Goal: Task Accomplishment & Management: Complete application form

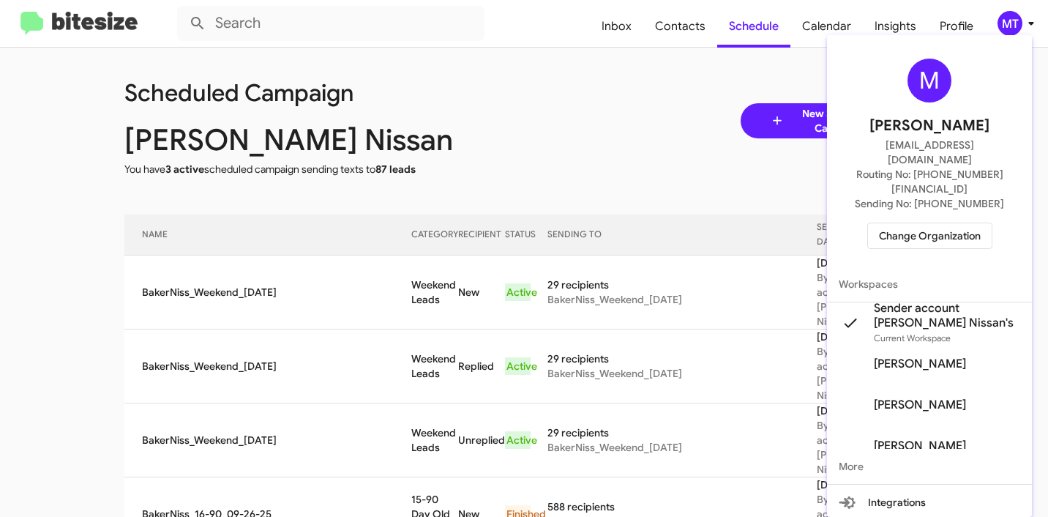
click at [917, 223] on span "Change Organization" at bounding box center [930, 235] width 102 height 25
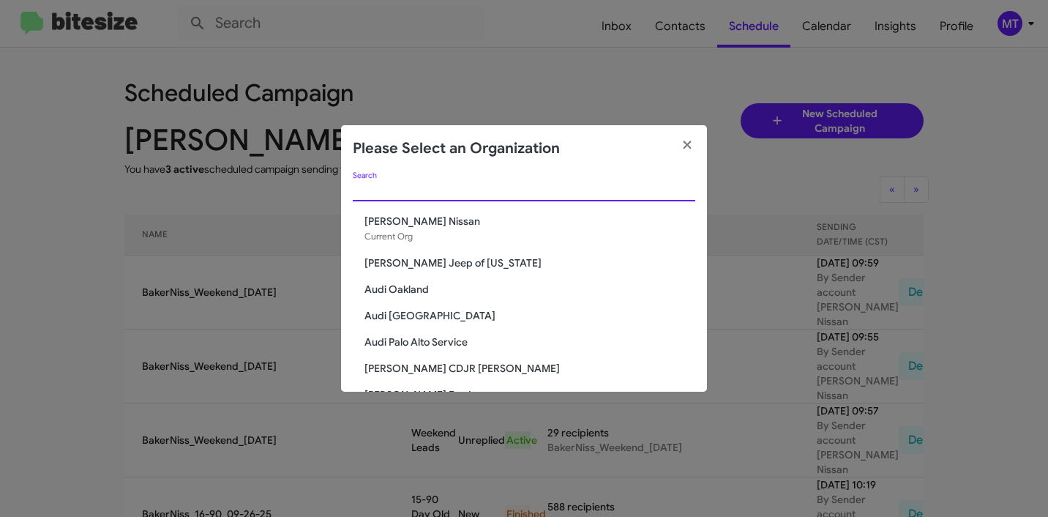
click at [482, 191] on input "Search" at bounding box center [524, 190] width 343 height 12
paste input "SERVICE: Tri-State Subaru"
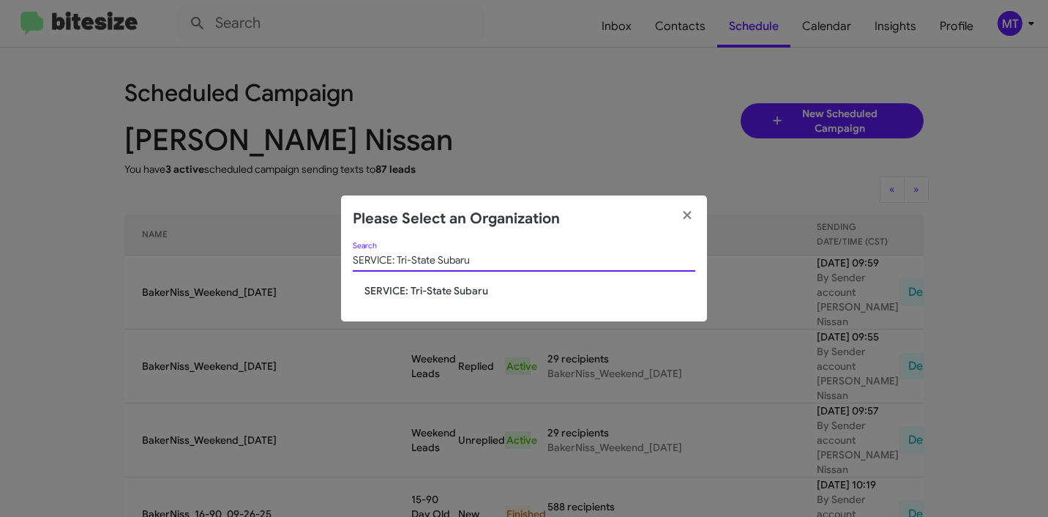
type input "SERVICE: Tri-State Subaru"
click at [474, 289] on span "SERVICE: Tri-State Subaru" at bounding box center [530, 290] width 331 height 15
click at [469, 291] on span "SERVICE: Tri-State Subaru" at bounding box center [530, 290] width 331 height 15
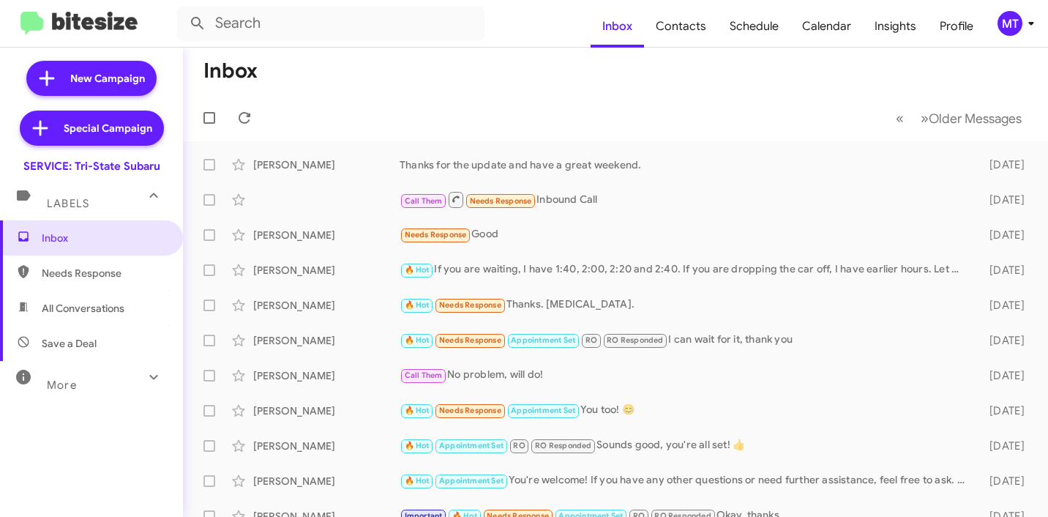
click at [1015, 32] on div "MT" at bounding box center [1010, 23] width 25 height 25
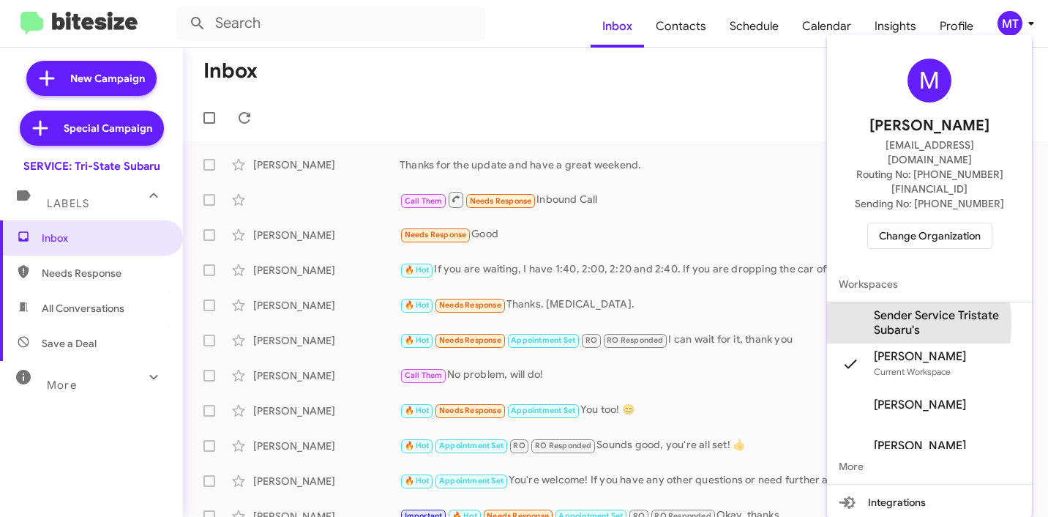
click at [858, 311] on mat-icon at bounding box center [850, 322] width 23 height 23
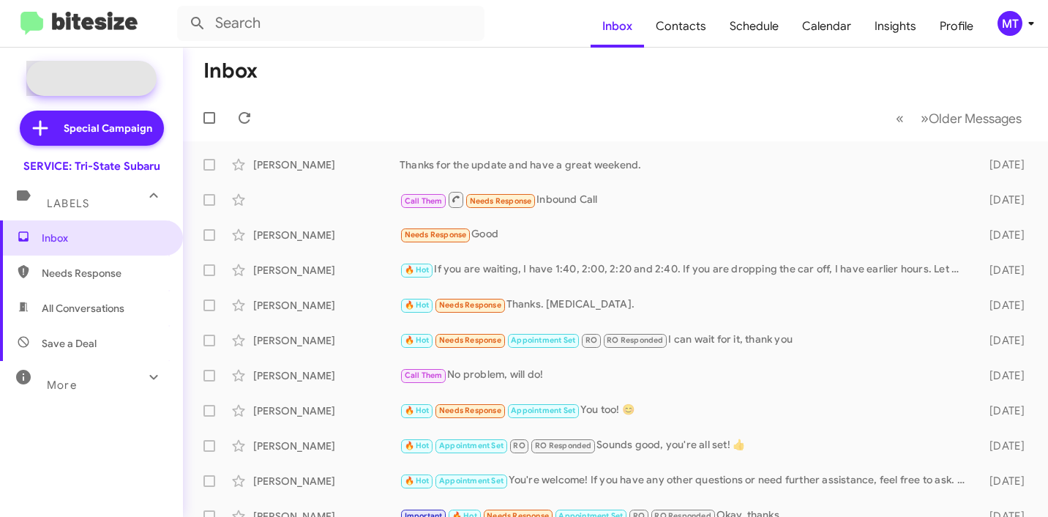
click at [100, 81] on span "New Campaign" at bounding box center [107, 78] width 75 height 15
click at [671, 29] on span "Contacts" at bounding box center [681, 26] width 74 height 42
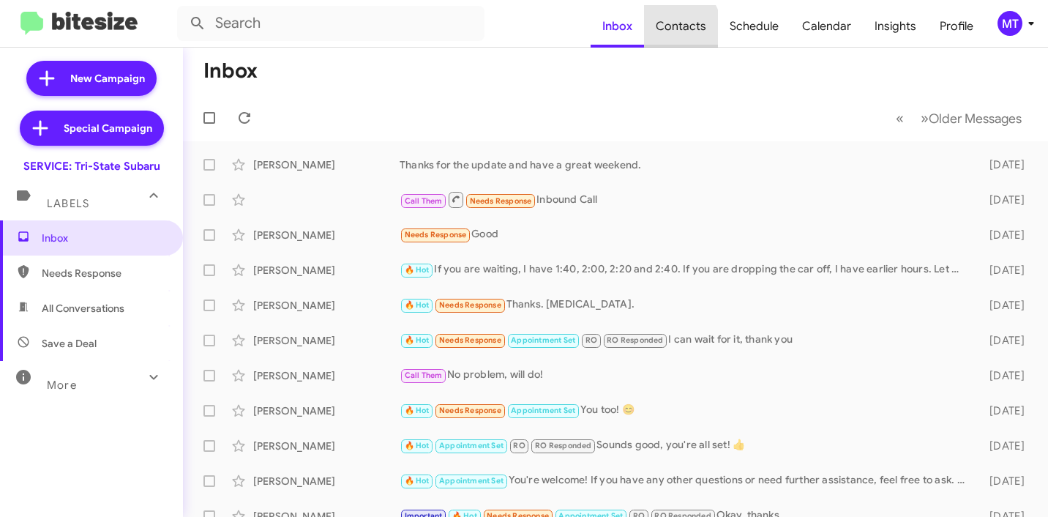
type input "in:groups"
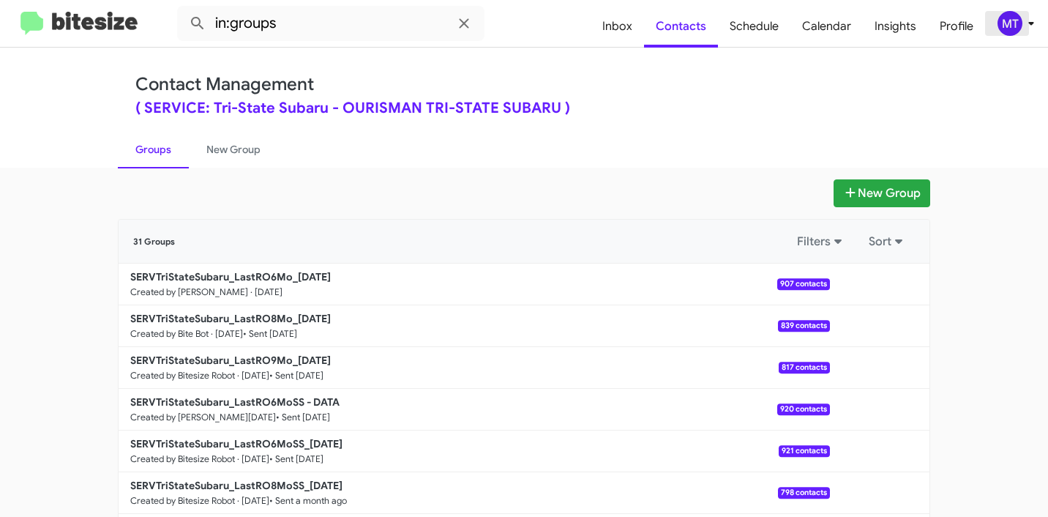
click at [1024, 20] on icon at bounding box center [1032, 24] width 18 height 18
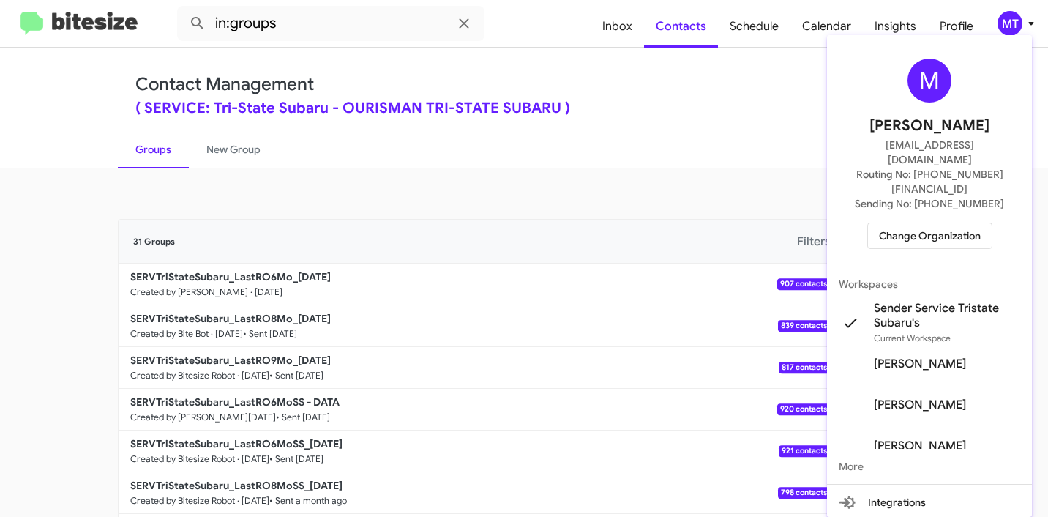
click at [701, 114] on div at bounding box center [524, 258] width 1048 height 517
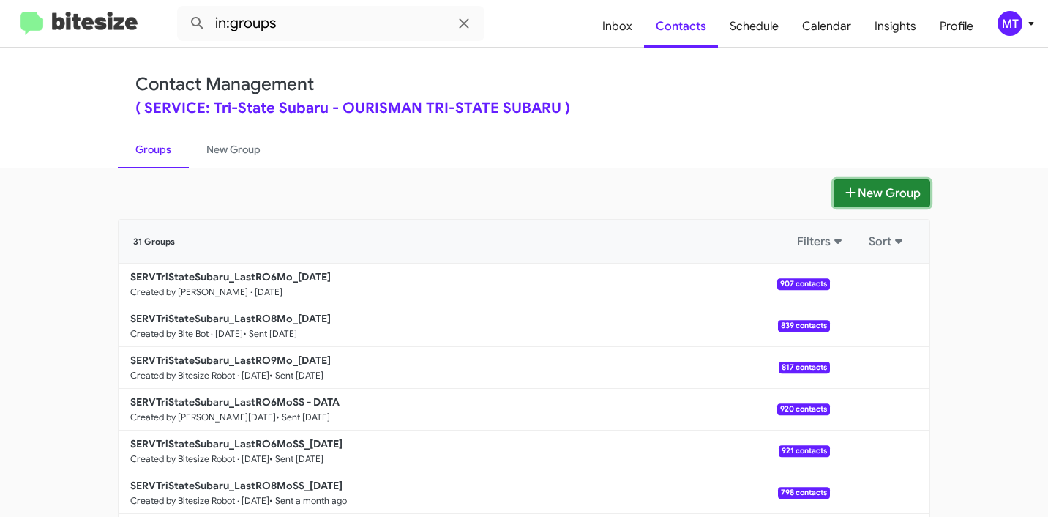
click at [890, 195] on button "New Group" at bounding box center [882, 193] width 97 height 28
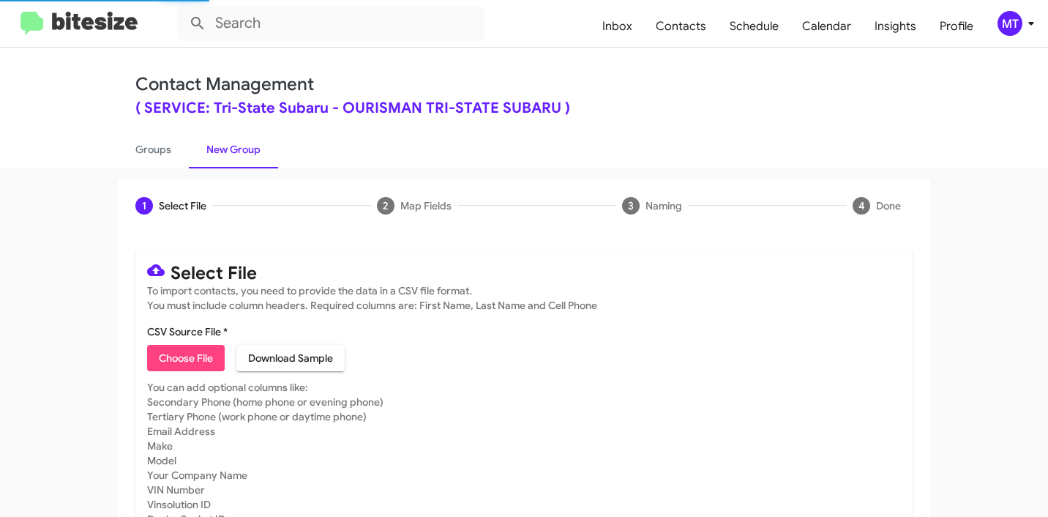
click at [195, 353] on span "Choose File" at bounding box center [186, 358] width 54 height 26
type input "SERVTriStateSubaru_LastRO6Mo_[DATE]"
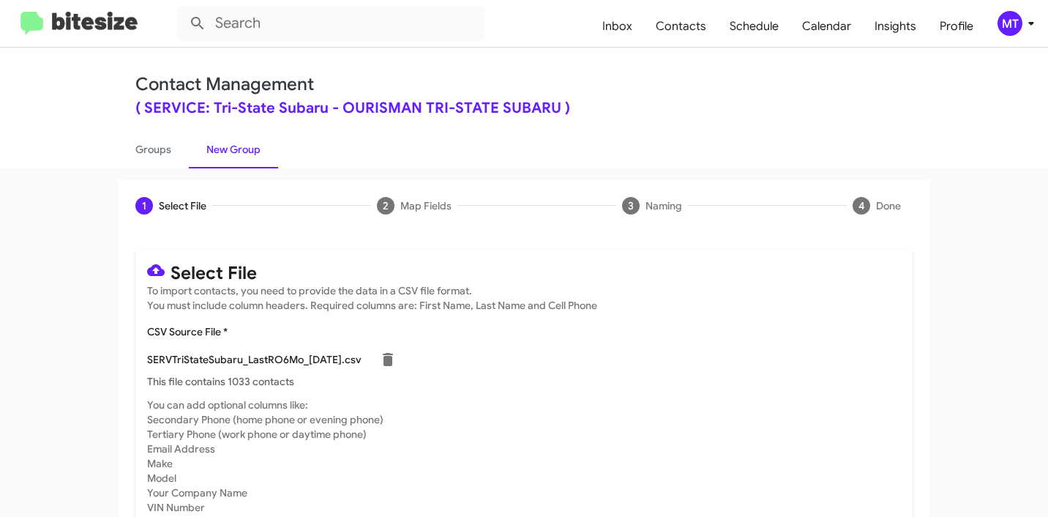
click at [1032, 27] on icon at bounding box center [1032, 24] width 18 height 18
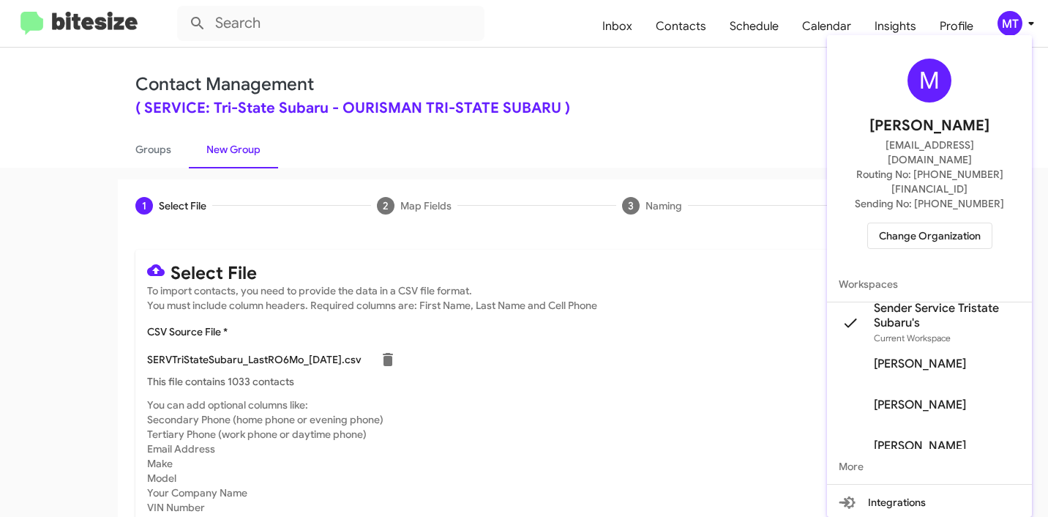
click at [618, 366] on div at bounding box center [524, 258] width 1048 height 517
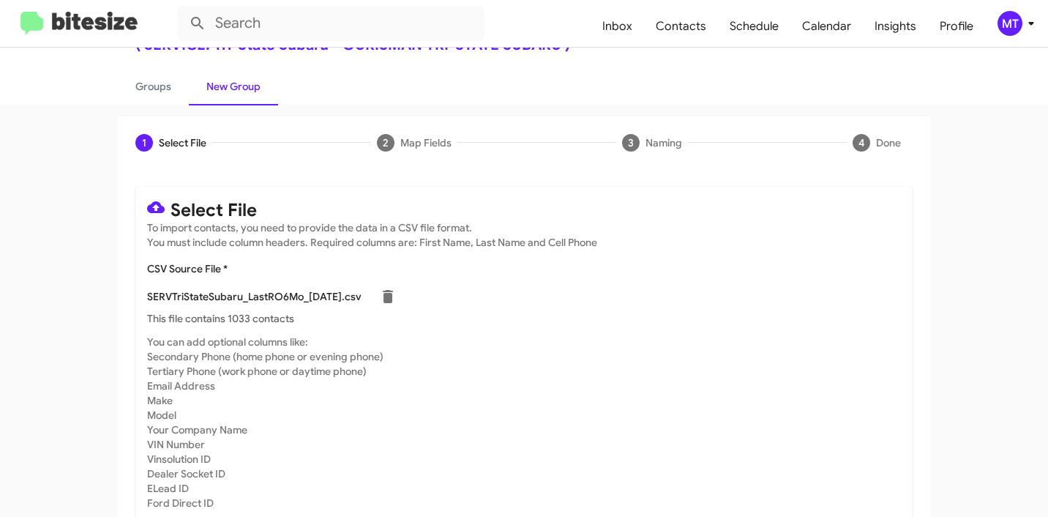
scroll to position [124, 0]
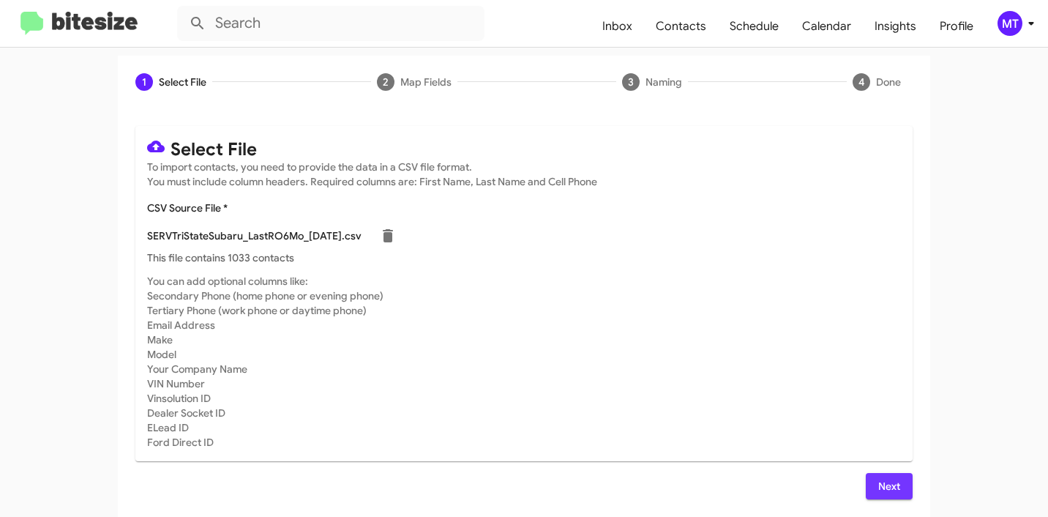
click at [878, 480] on span "Next" at bounding box center [889, 486] width 23 height 26
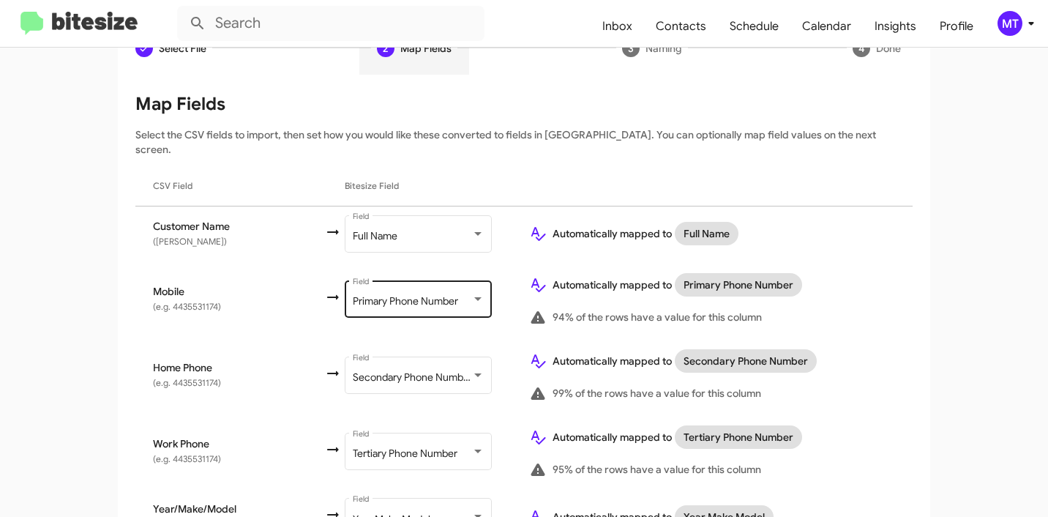
scroll to position [335, 0]
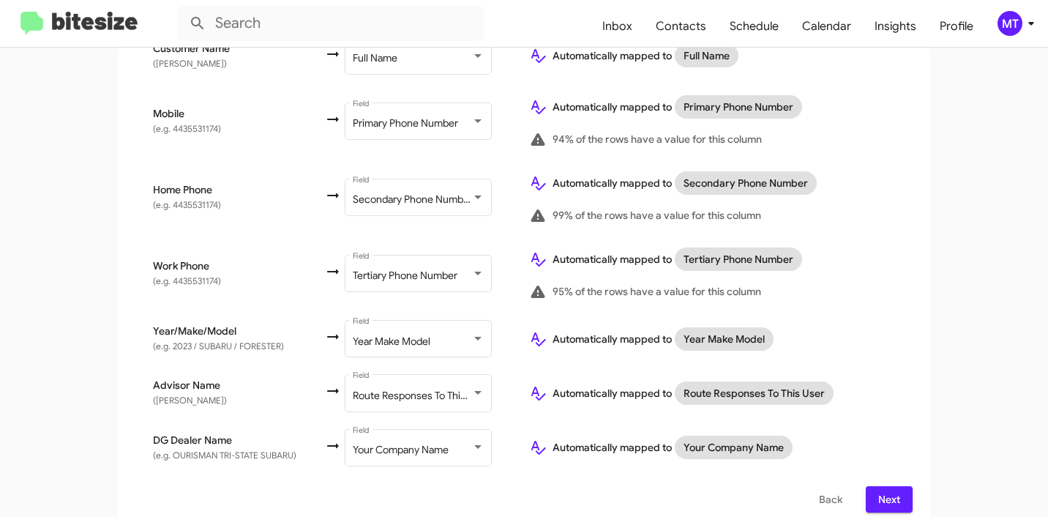
click at [887, 486] on span "Next" at bounding box center [889, 499] width 23 height 26
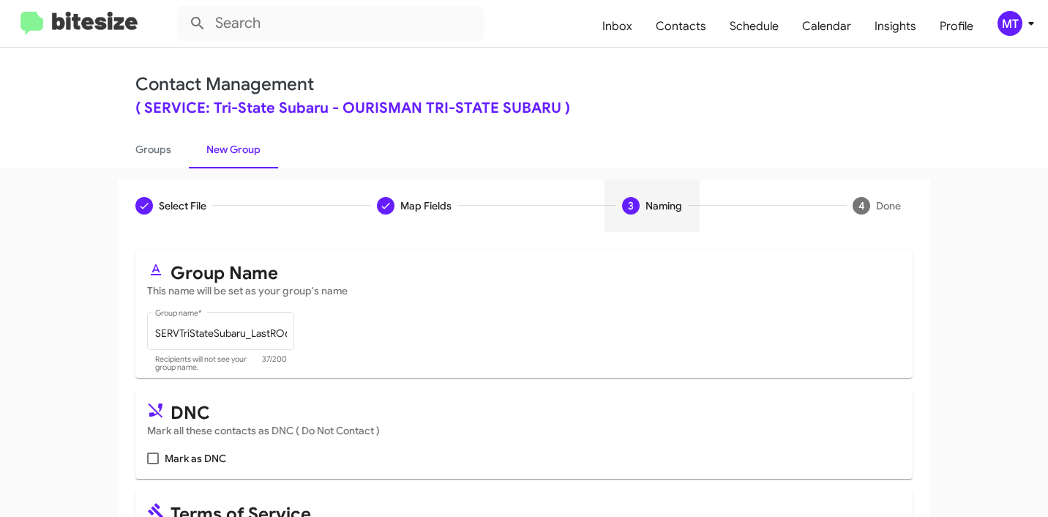
scroll to position [130, 0]
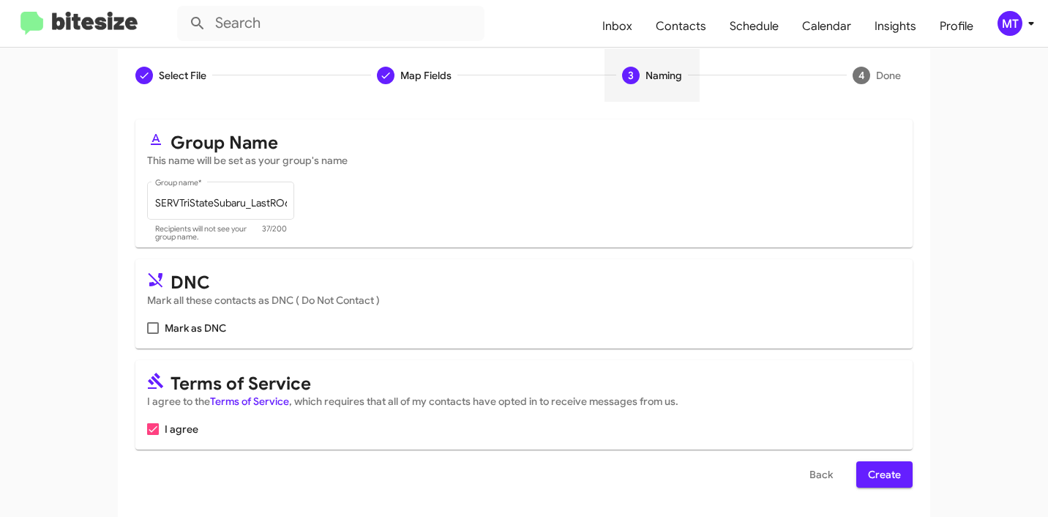
click at [881, 474] on span "Create" at bounding box center [884, 474] width 33 height 26
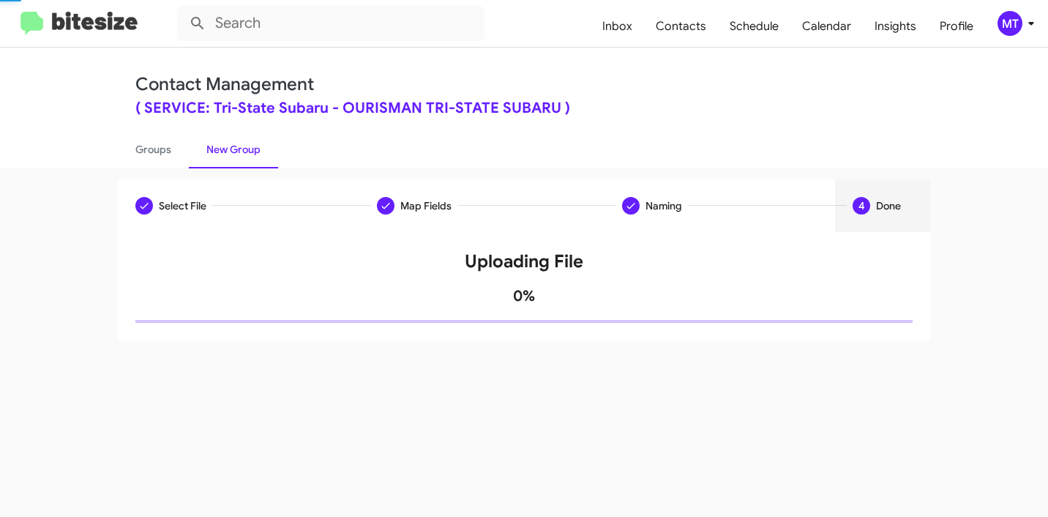
scroll to position [0, 0]
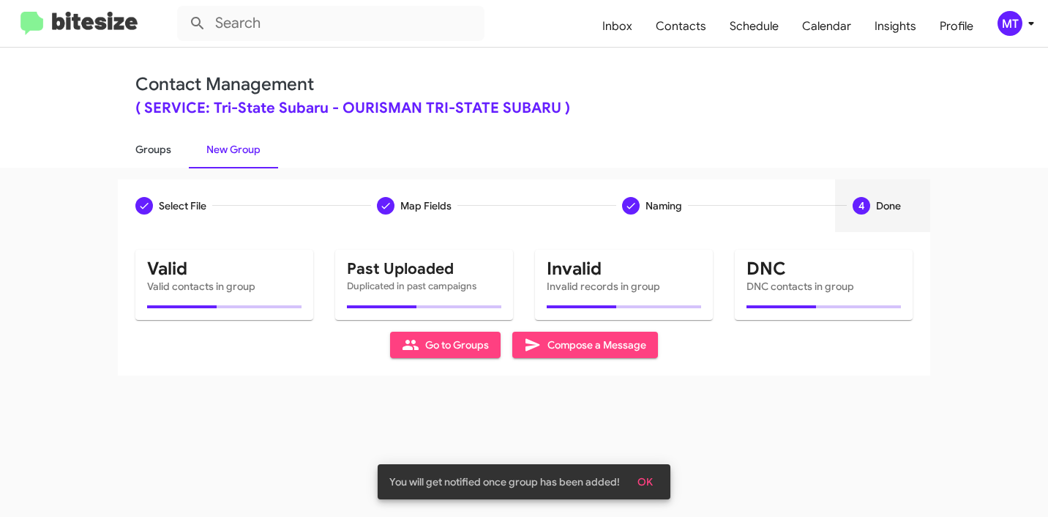
click at [156, 154] on link "Groups" at bounding box center [153, 149] width 71 height 38
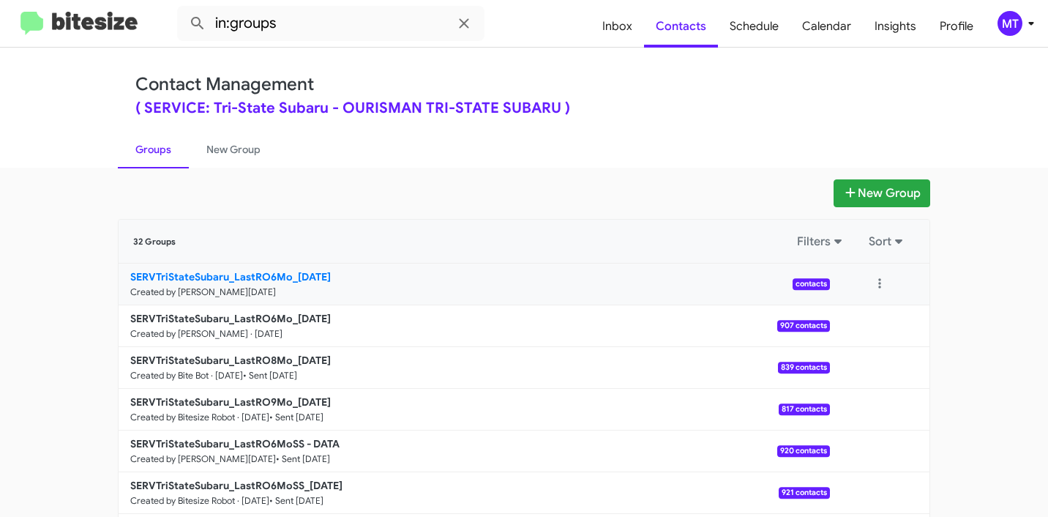
drag, startPoint x: 95, startPoint y: 269, endPoint x: 283, endPoint y: 273, distance: 188.2
click at [283, 273] on app-groups "New Group 32 Groups Filters Sort SERVTriStateSubaru_LastRO6Mo_09-29-25 Created …" at bounding box center [524, 449] width 1048 height 540
copy div "Filters Sort SERVTriStateSubaru_LastRO6Mo"
click at [330, 32] on input "in:groups" at bounding box center [330, 23] width 307 height 35
paste input "SERVTriStateSubaru_LastRO6Mo"
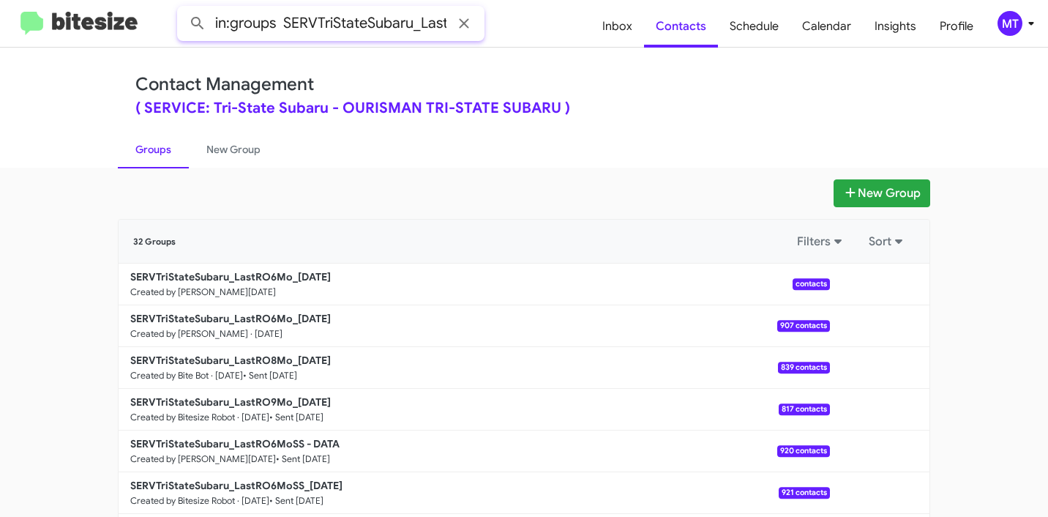
scroll to position [0, 51]
type input "in:groups SERVTriStateSubaru_LastRO6Mo"
click at [183, 9] on button at bounding box center [197, 23] width 29 height 29
click at [222, 147] on link "New Group" at bounding box center [233, 149] width 89 height 38
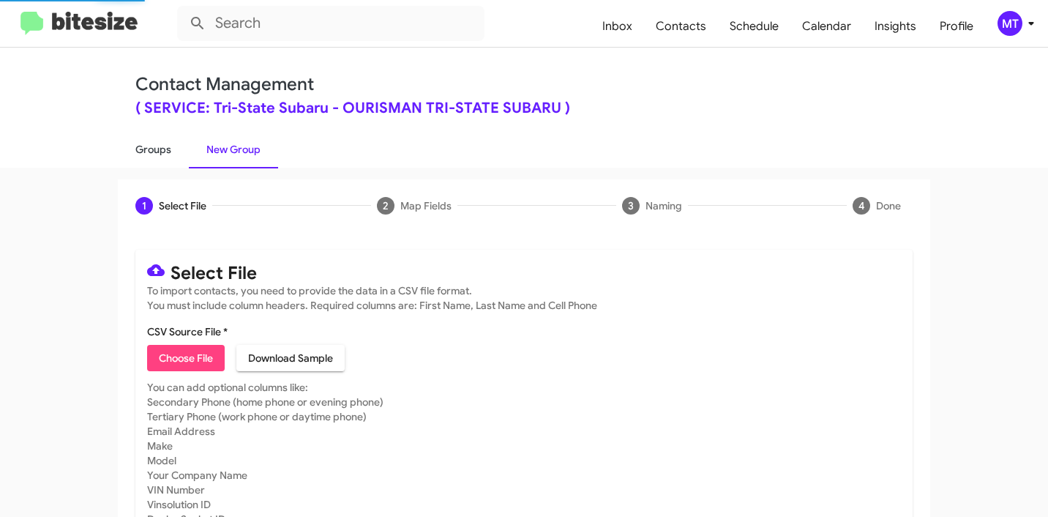
click at [149, 154] on link "Groups" at bounding box center [153, 149] width 71 height 38
type input "in:groups"
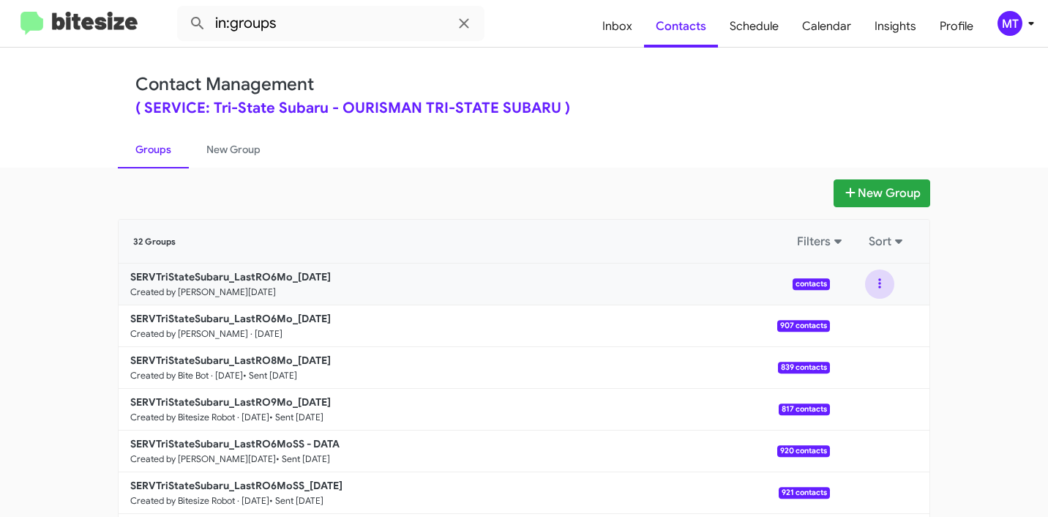
click at [877, 281] on button at bounding box center [879, 283] width 29 height 29
click at [838, 324] on button "View contacts" at bounding box center [836, 323] width 117 height 35
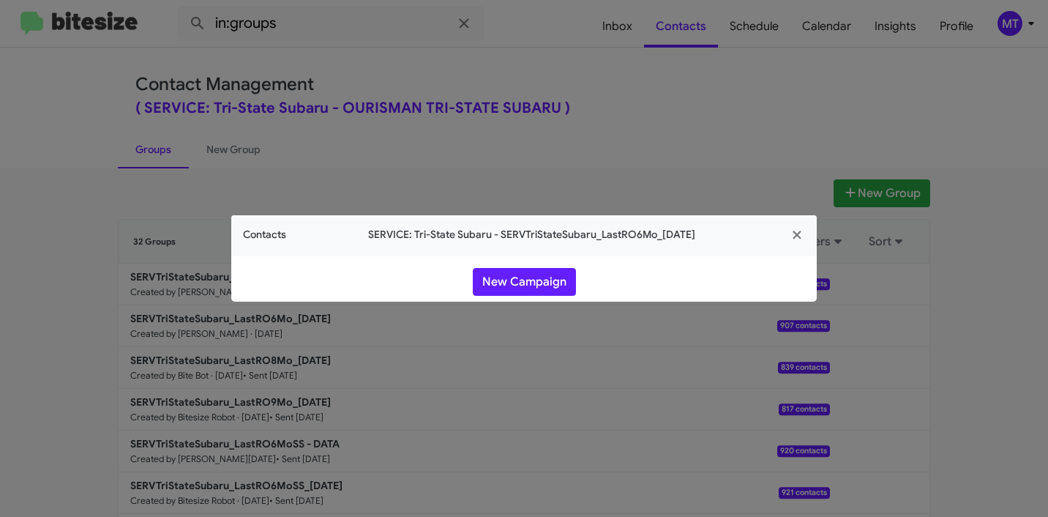
click at [273, 234] on span "Contacts" at bounding box center [264, 234] width 43 height 15
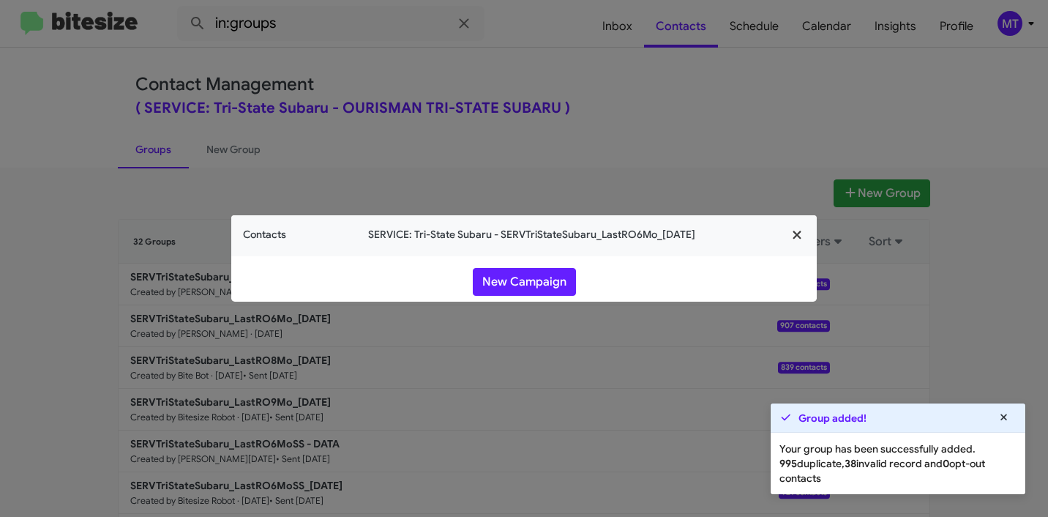
click at [801, 234] on icon "button" at bounding box center [797, 234] width 17 height 13
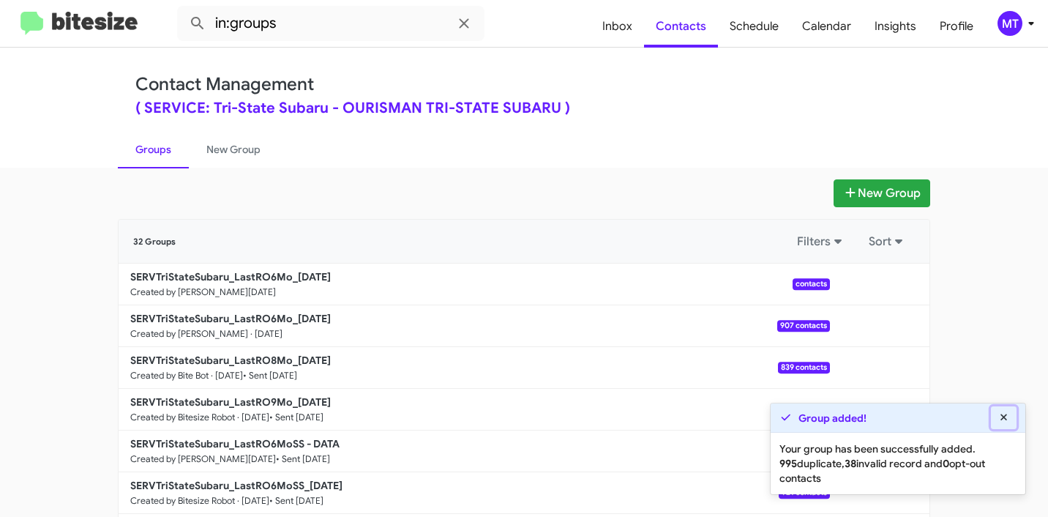
click at [1004, 420] on icon at bounding box center [1004, 417] width 13 height 10
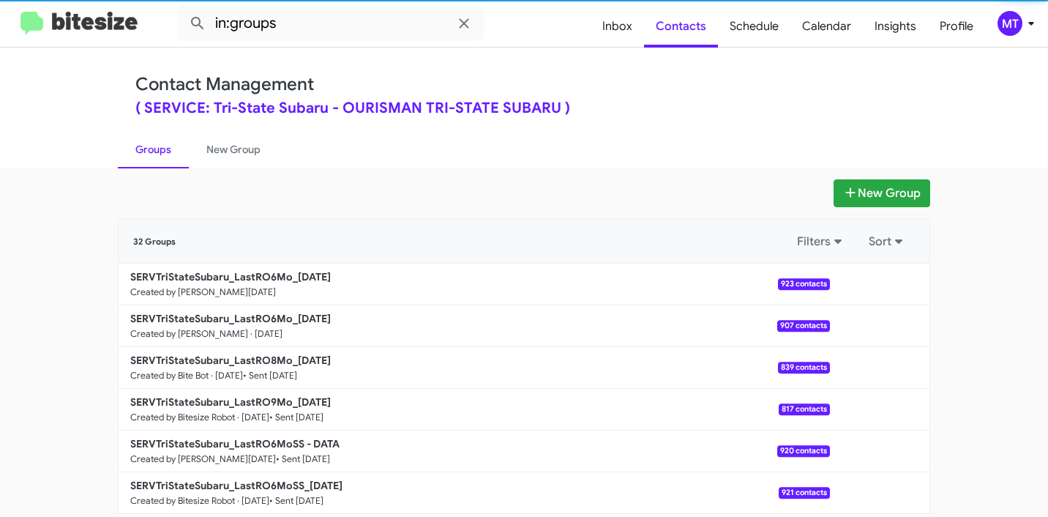
click at [1019, 29] on div "MT" at bounding box center [1010, 23] width 25 height 25
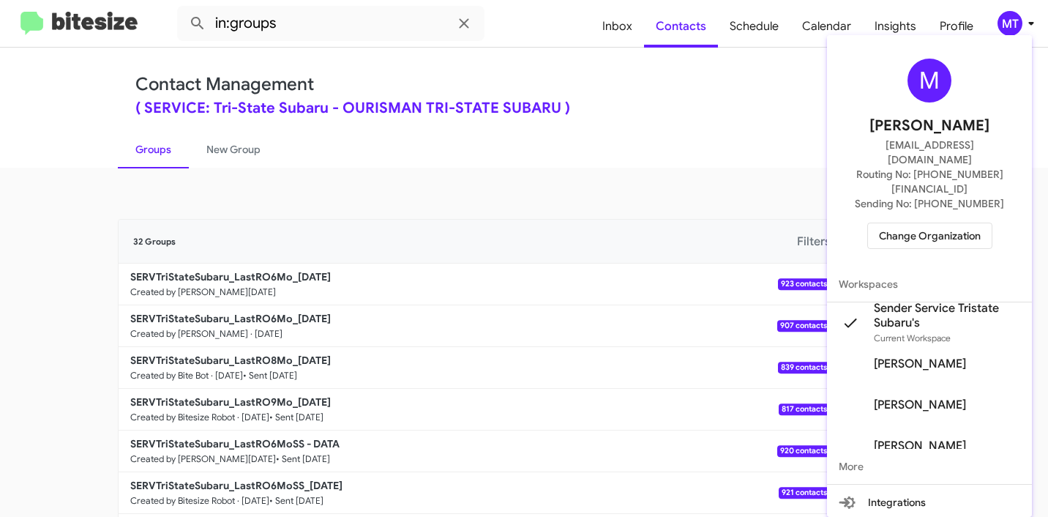
click at [1020, 29] on div at bounding box center [524, 258] width 1048 height 517
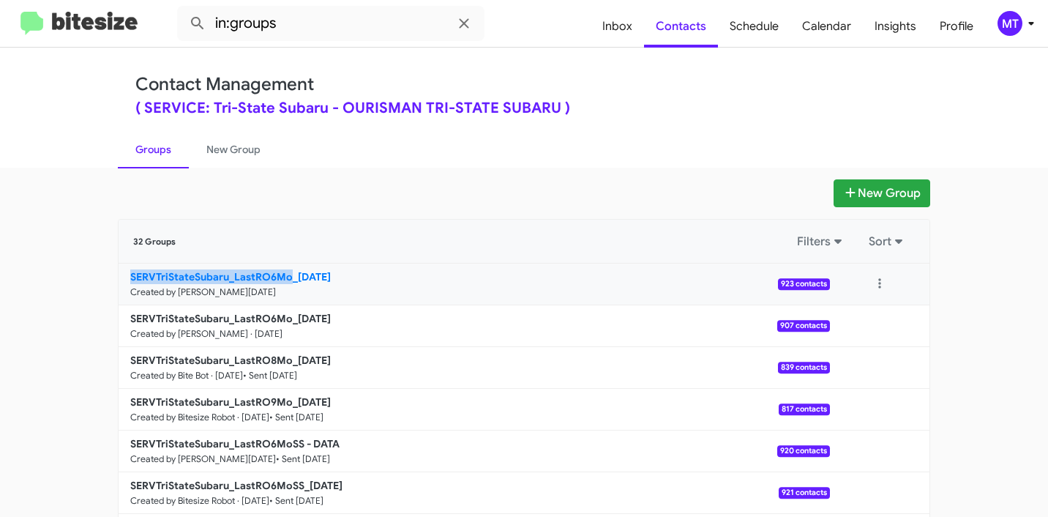
drag, startPoint x: 114, startPoint y: 282, endPoint x: 284, endPoint y: 276, distance: 170.0
click at [284, 276] on app-groups "New Group 32 Groups Filters Sort SERVTriStateSubaru_LastRO6Mo_[DATE] Created by…" at bounding box center [524, 449] width 1048 height 540
copy b "SERVTriStateSubaru_LastRO6Mo"
click at [362, 26] on input "in:groups" at bounding box center [330, 23] width 307 height 35
paste input "SERVTriStateSubaru_LastRO6Mo"
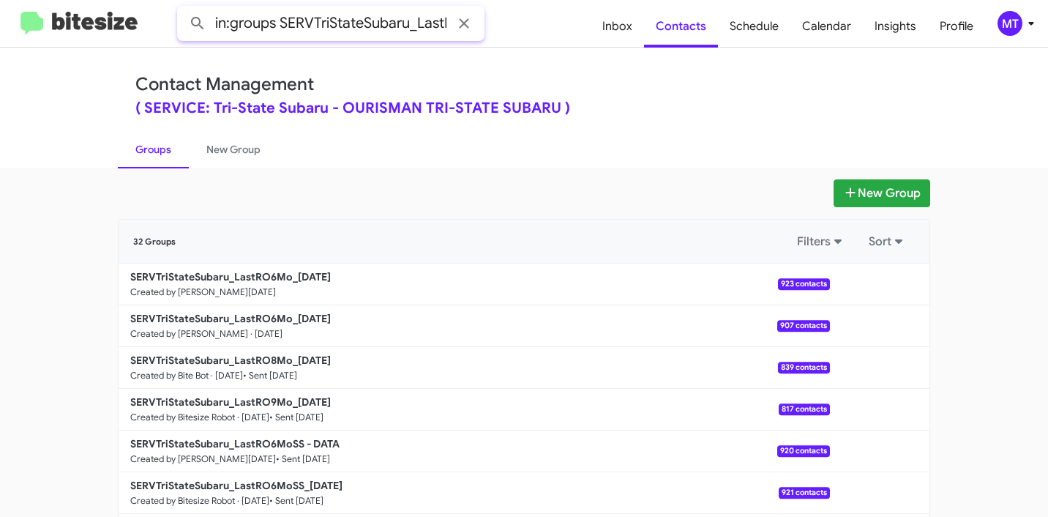
scroll to position [0, 48]
type input "in:groups SERVTriStateSubaru_LastRO6Mo"
click at [183, 9] on button at bounding box center [197, 23] width 29 height 29
click at [872, 280] on button at bounding box center [879, 283] width 29 height 29
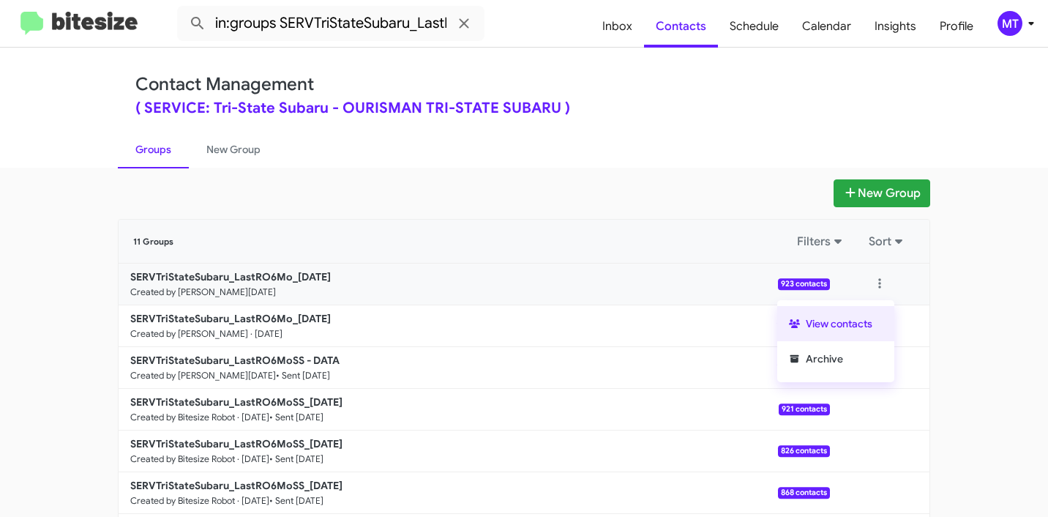
click at [825, 318] on button "View contacts" at bounding box center [836, 323] width 117 height 35
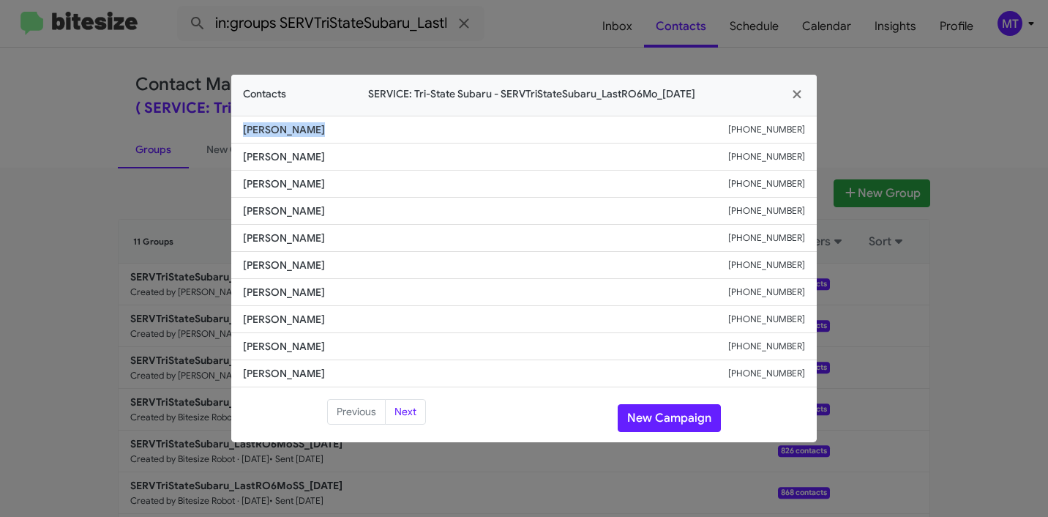
drag, startPoint x: 328, startPoint y: 130, endPoint x: 245, endPoint y: 128, distance: 83.5
click at [245, 128] on span "Kathleen Homa" at bounding box center [485, 129] width 485 height 15
copy span "Kathleen Homa"
click at [1015, 302] on modal-container "Contacts SERVICE: Tri-State Subaru - SERVTriStateSubaru_LastRO6Mo_09-29-25 Kath…" at bounding box center [524, 258] width 1048 height 517
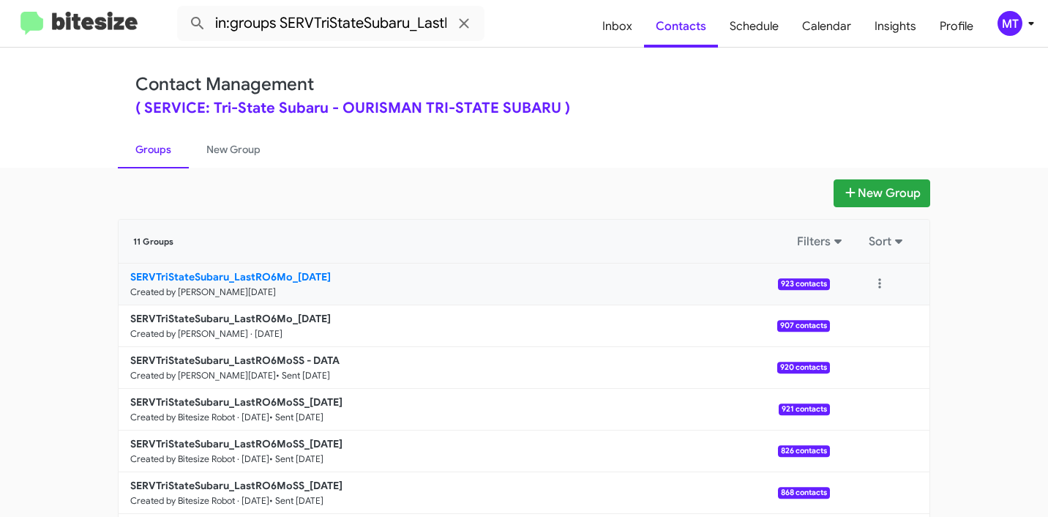
click at [313, 283] on p "SERVTriStateSubaru_LastRO6Mo_09-29-25" at bounding box center [474, 276] width 688 height 15
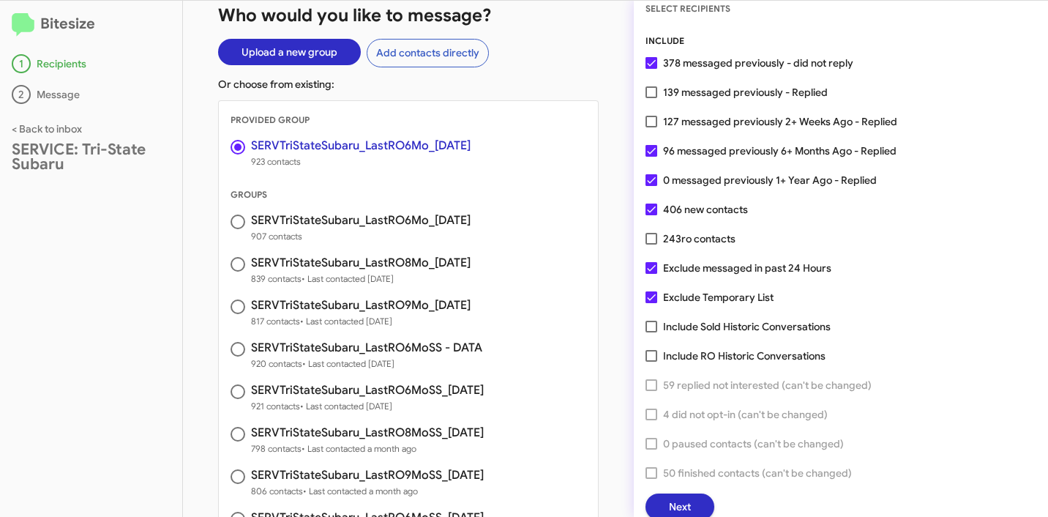
scroll to position [37, 0]
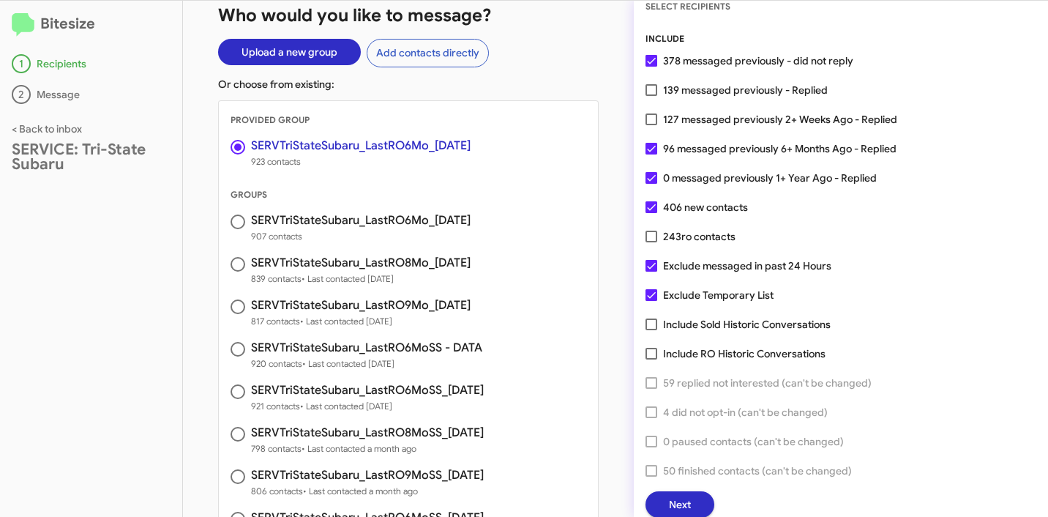
click at [687, 504] on span "Next" at bounding box center [680, 504] width 22 height 26
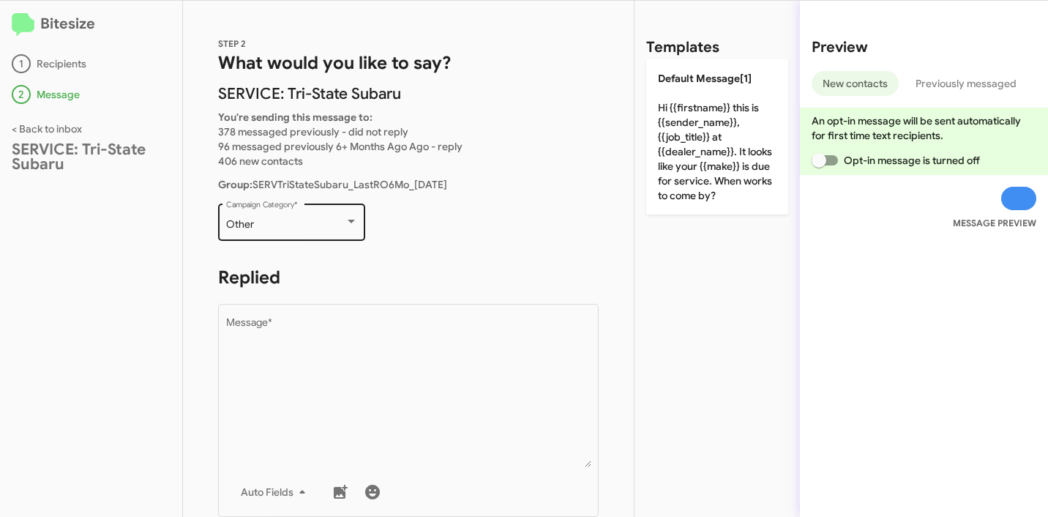
click at [325, 214] on div "Other Campaign Category *" at bounding box center [292, 221] width 132 height 40
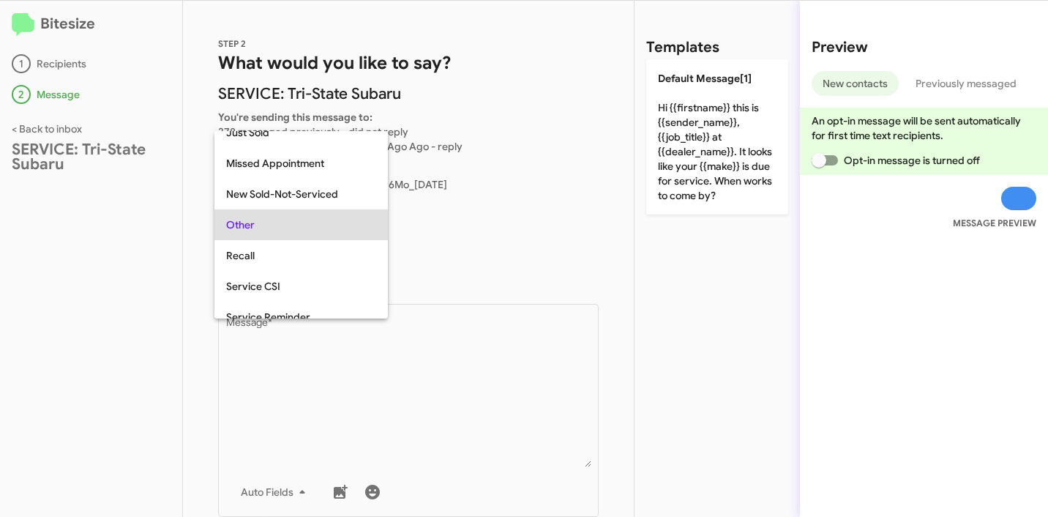
scroll to position [0, 0]
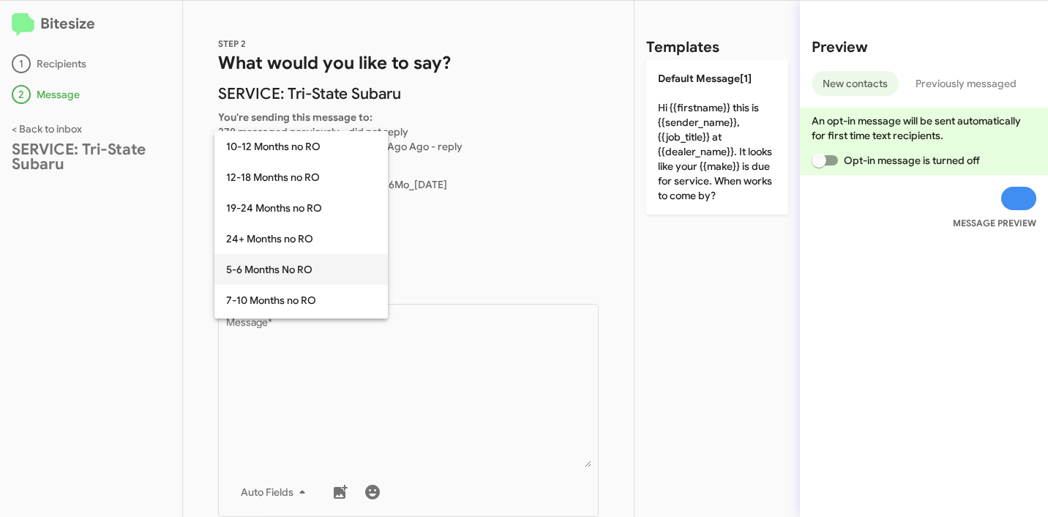
click at [293, 274] on span "5-6 Months No RO" at bounding box center [301, 269] width 150 height 31
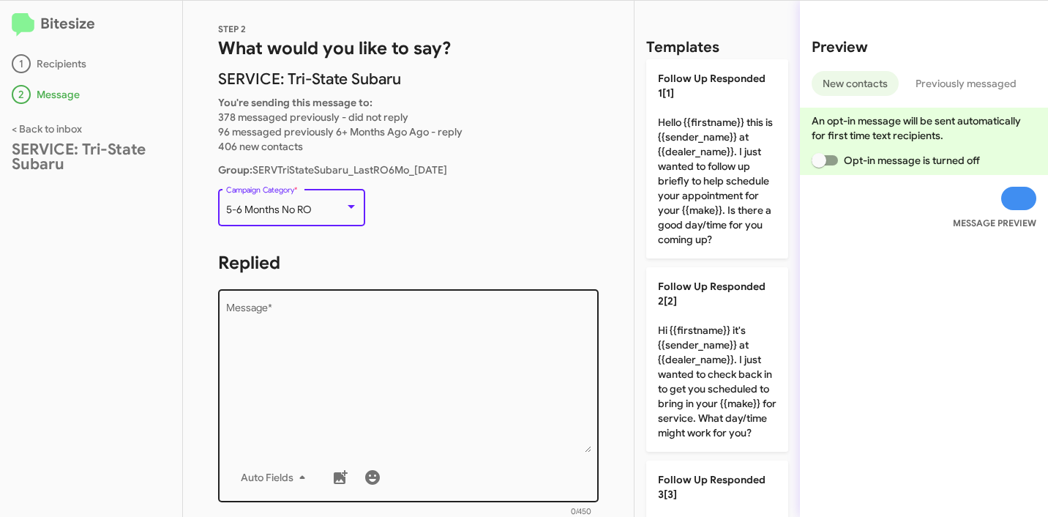
scroll to position [15, 0]
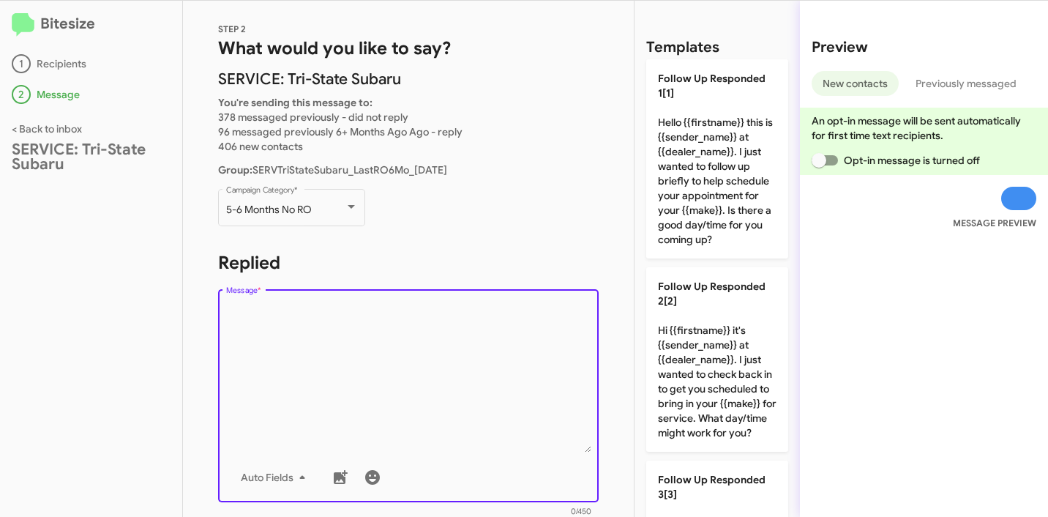
click at [381, 327] on textarea "Message *" at bounding box center [408, 377] width 365 height 149
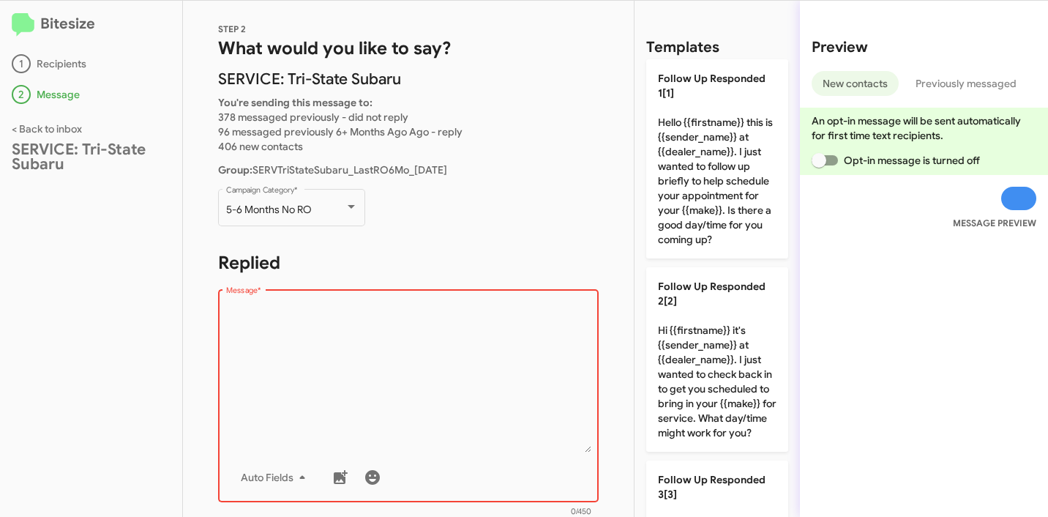
click at [382, 352] on textarea "Message *" at bounding box center [408, 377] width 365 height 149
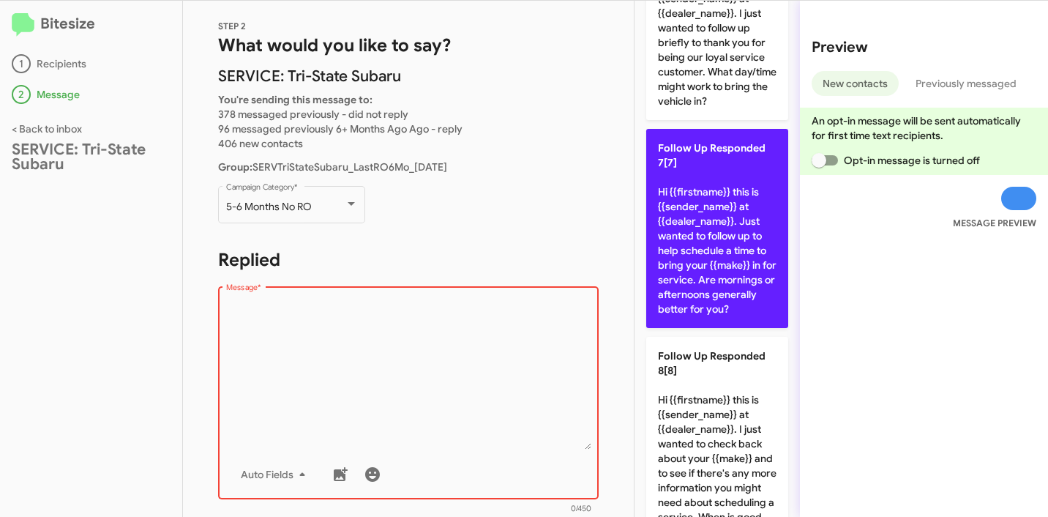
scroll to position [1278, 0]
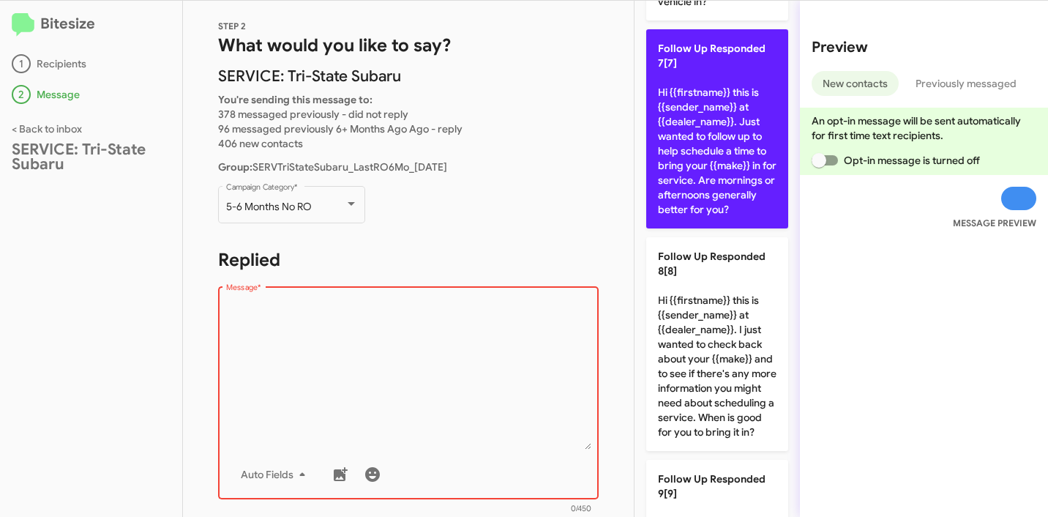
click at [699, 228] on p "Follow Up Responded 7[7] Hi {{firstname}} this is {{sender_name}} at {{dealer_n…" at bounding box center [717, 128] width 142 height 199
type textarea "Hi {{firstname}} this is {{sender_name}} at {{dealer_name}}. Just wanted to fol…"
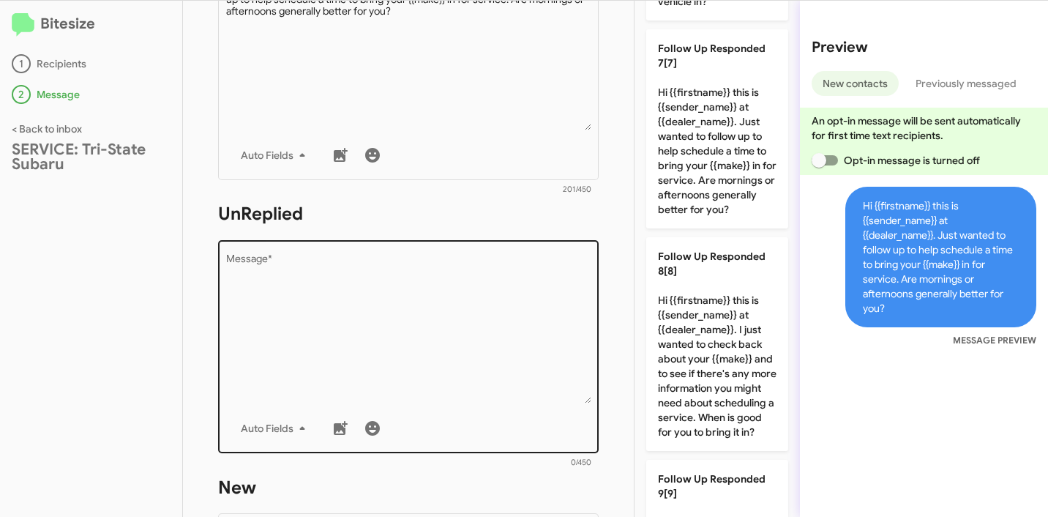
scroll to position [340, 0]
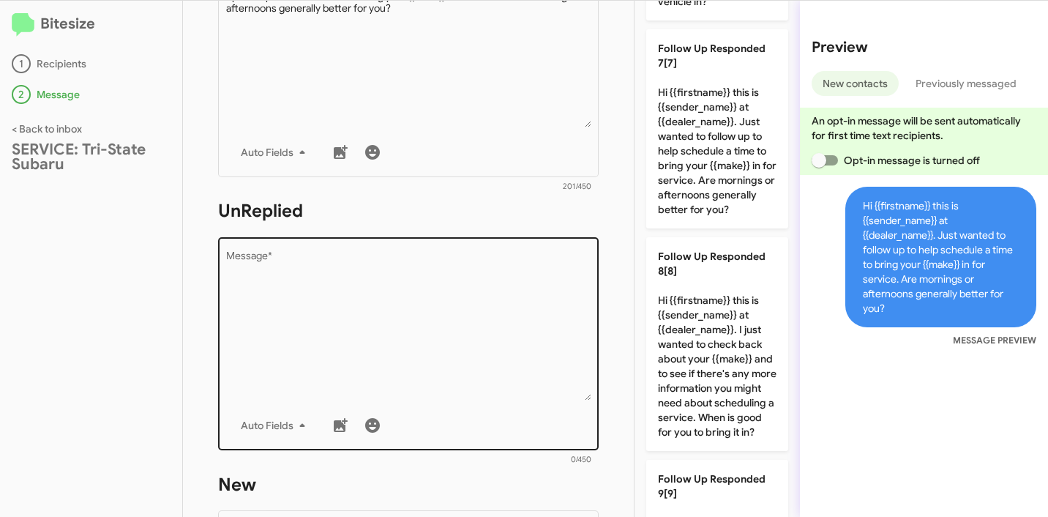
click at [379, 313] on textarea "Message *" at bounding box center [408, 325] width 365 height 149
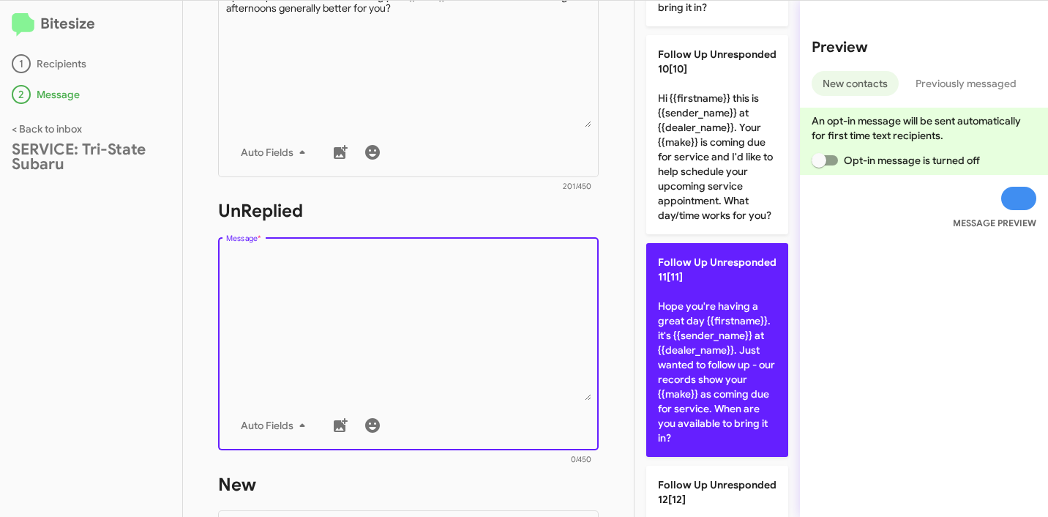
scroll to position [1901, 0]
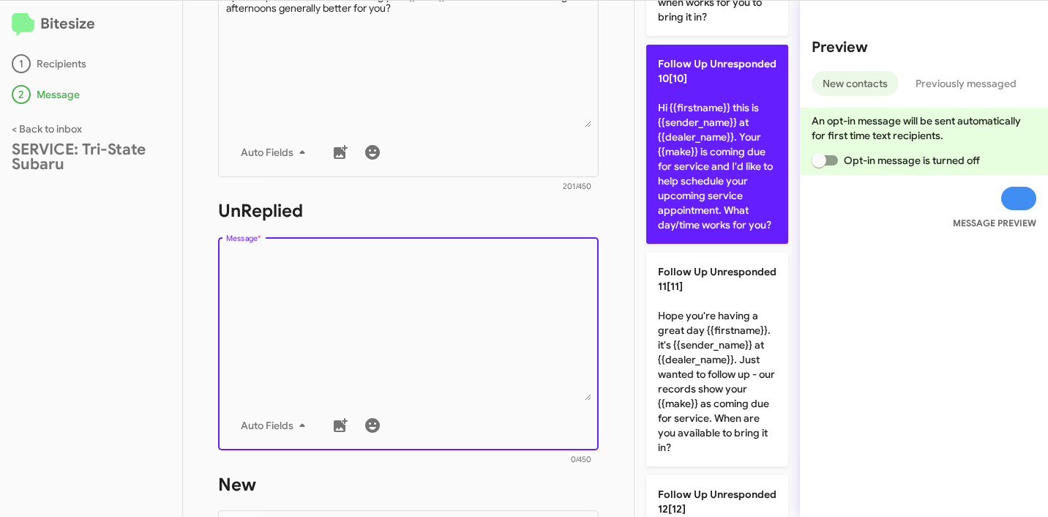
click at [723, 244] on p "Follow Up Unresponded 10[10] Hi {{firstname}} this is {{sender_name}} at {{deal…" at bounding box center [717, 144] width 142 height 199
type textarea "Hi {{firstname}} this is {{sender_name}} at {{dealer_name}}. Your {{make}} is c…"
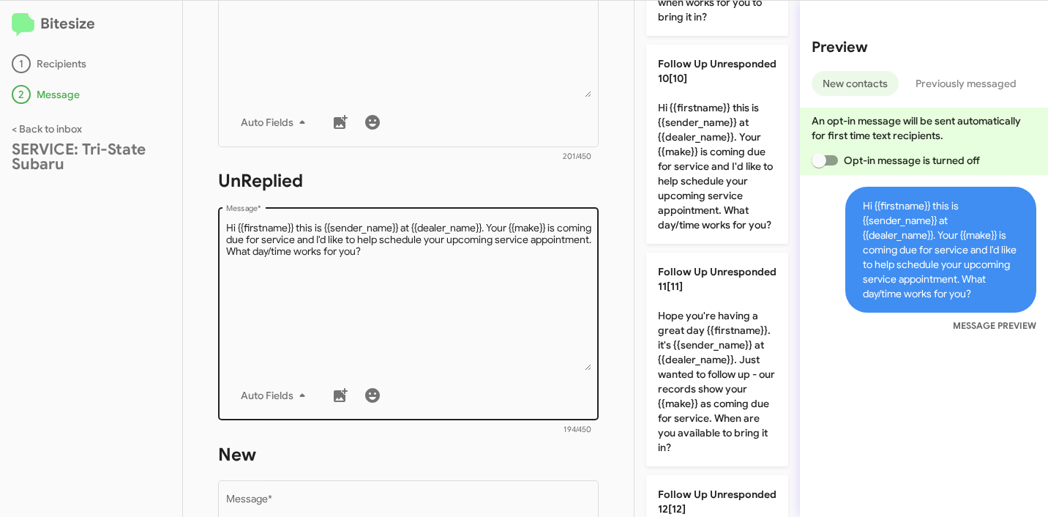
scroll to position [679, 0]
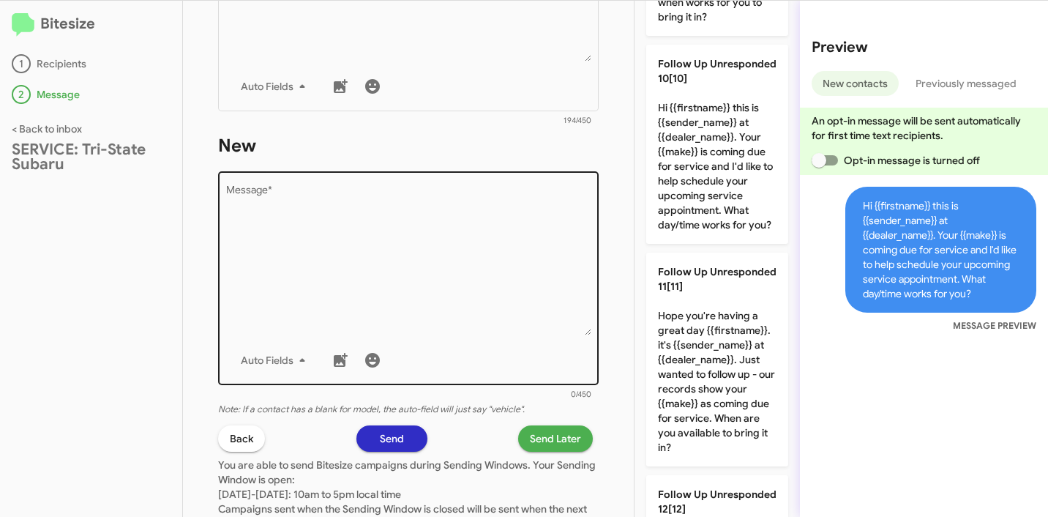
click at [362, 276] on textarea "Message *" at bounding box center [408, 260] width 365 height 149
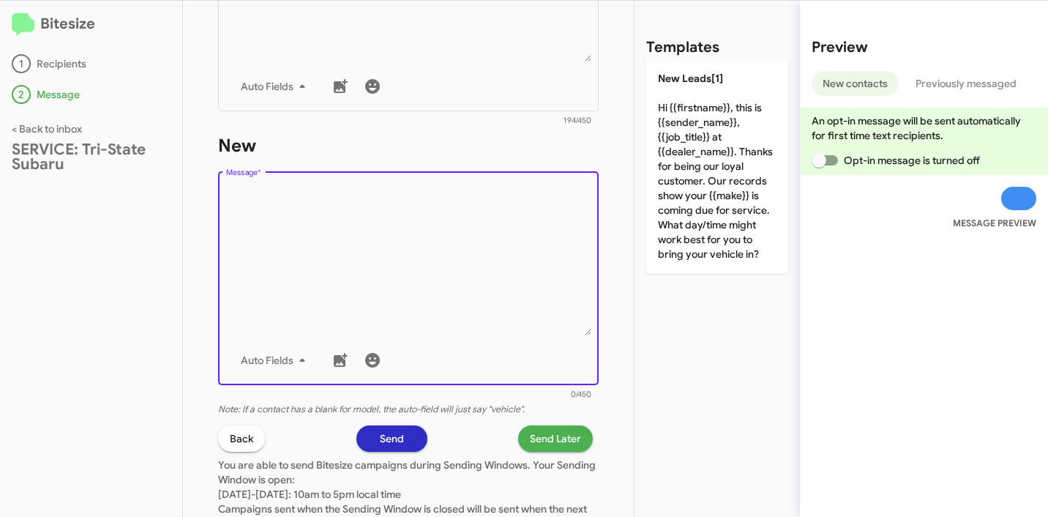
scroll to position [0, 0]
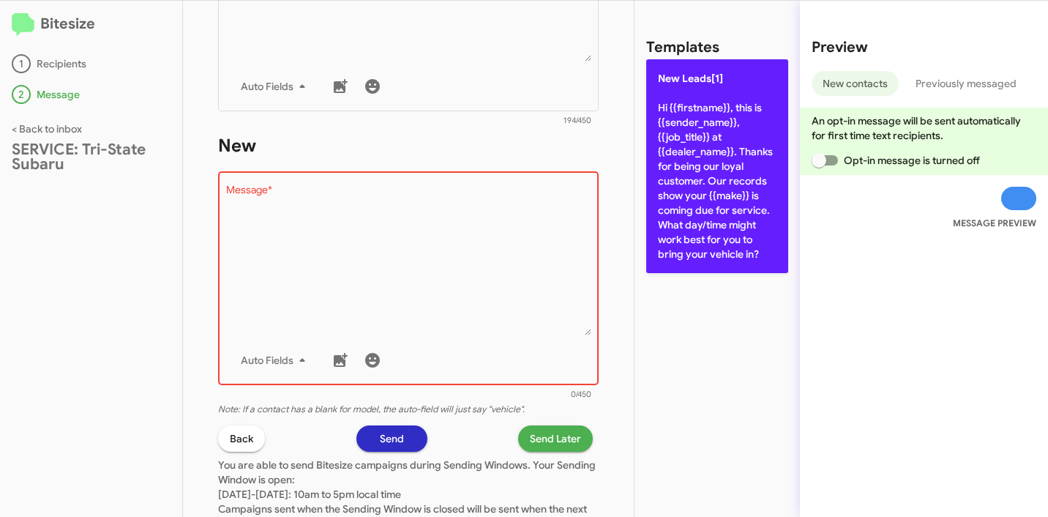
click at [704, 154] on p "New Leads[1] Hi {{firstname}}, this is {{sender_name}}, {{job_title}} at {{deal…" at bounding box center [717, 166] width 142 height 214
type textarea "Hi {{firstname}}, this is {{sender_name}}, {{job_title}} at {{dealer_name}}. Th…"
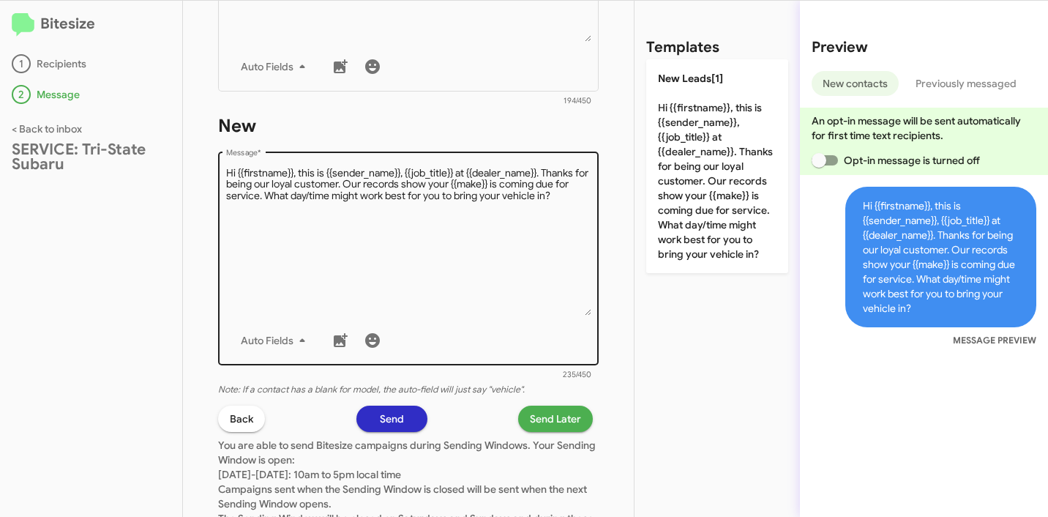
scroll to position [825, 0]
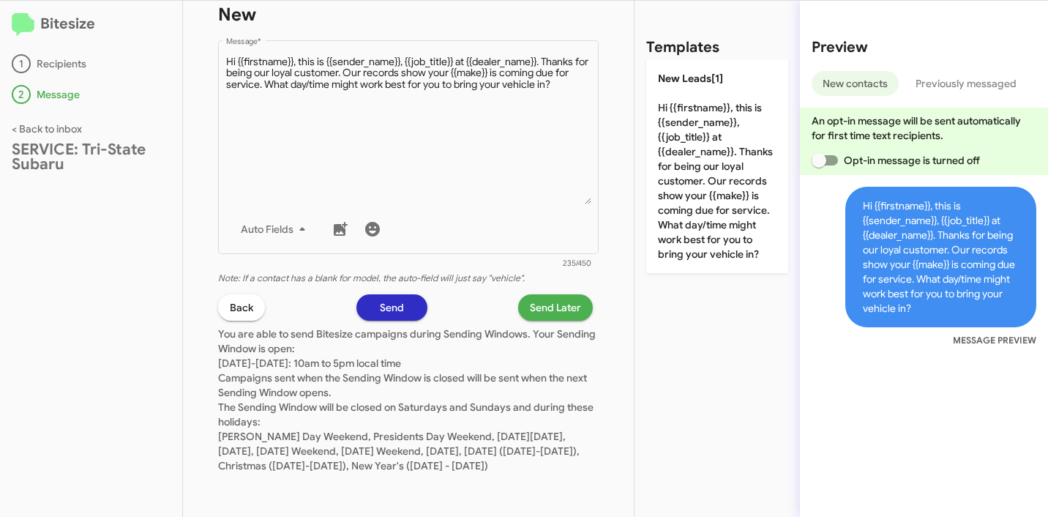
click at [540, 294] on span "Send Later" at bounding box center [555, 307] width 51 height 26
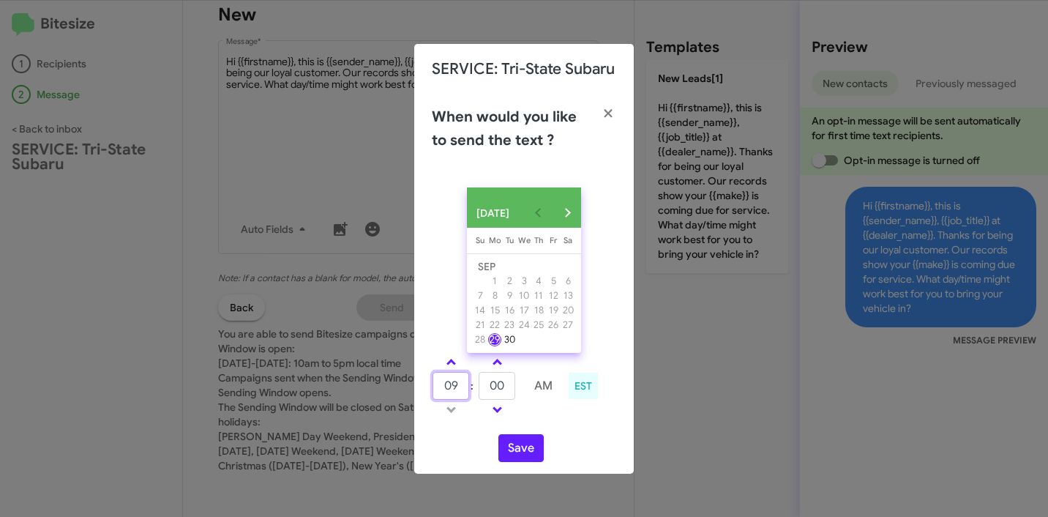
drag, startPoint x: 460, startPoint y: 393, endPoint x: 403, endPoint y: 387, distance: 57.5
click at [403, 387] on modal-container "SERVICE: Tri-State Subaru When would you like to send the text ? SEP 2025 Sunda…" at bounding box center [524, 258] width 1048 height 517
type input "10"
type input "05"
click at [520, 449] on button "Save" at bounding box center [521, 448] width 45 height 28
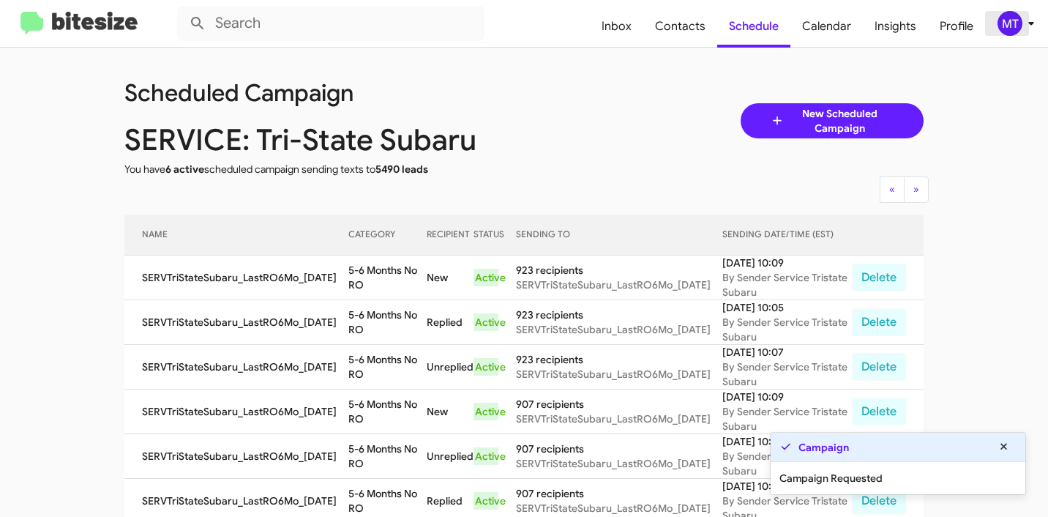
click at [1029, 29] on icon at bounding box center [1032, 24] width 18 height 18
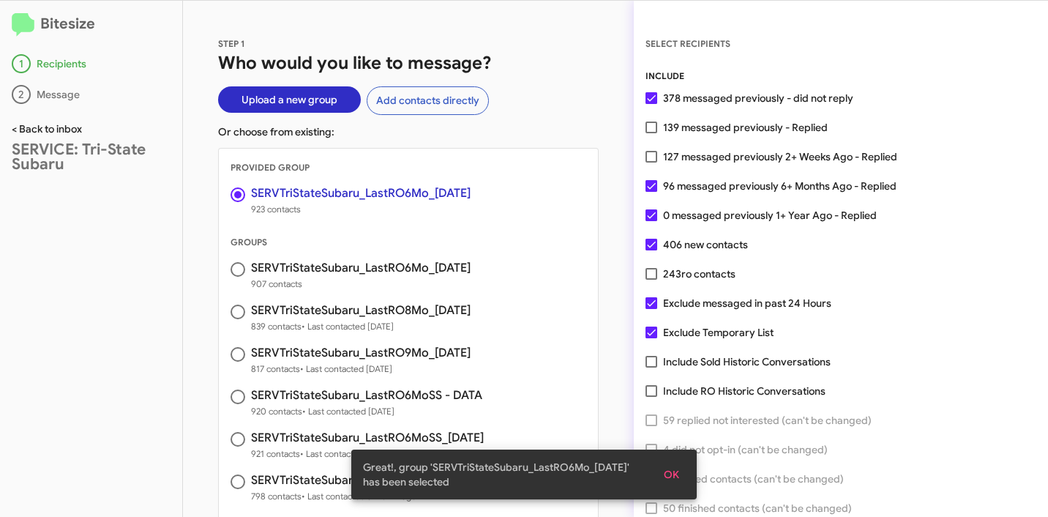
click at [18, 127] on link "< Back to inbox" at bounding box center [47, 128] width 70 height 13
click at [20, 133] on link "< Back to inbox" at bounding box center [47, 128] width 70 height 13
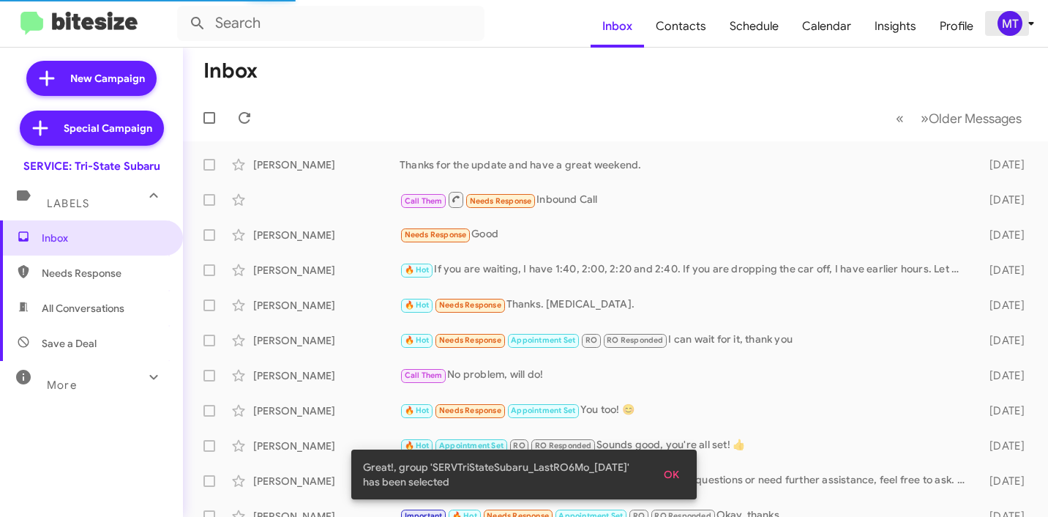
click at [1032, 29] on icon at bounding box center [1032, 24] width 18 height 18
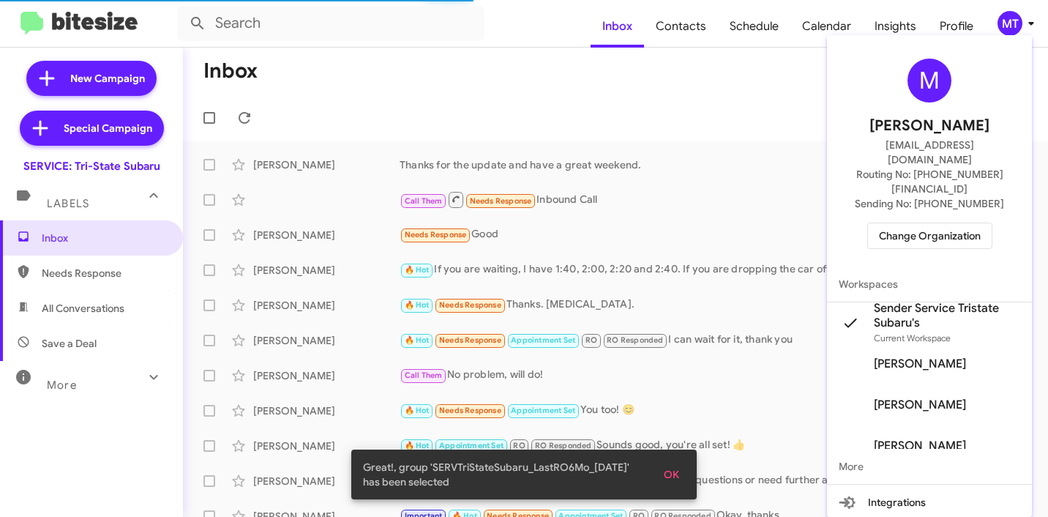
click at [488, 75] on div at bounding box center [524, 258] width 1048 height 517
